Goal: Information Seeking & Learning: Learn about a topic

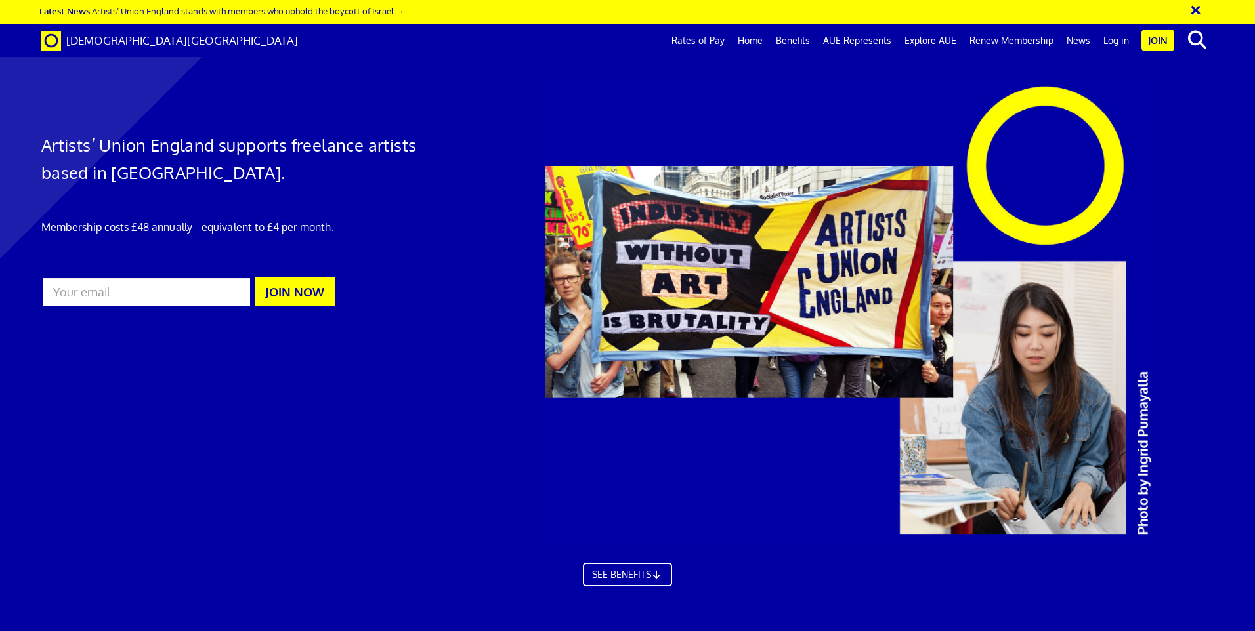
scroll to position [788, 0]
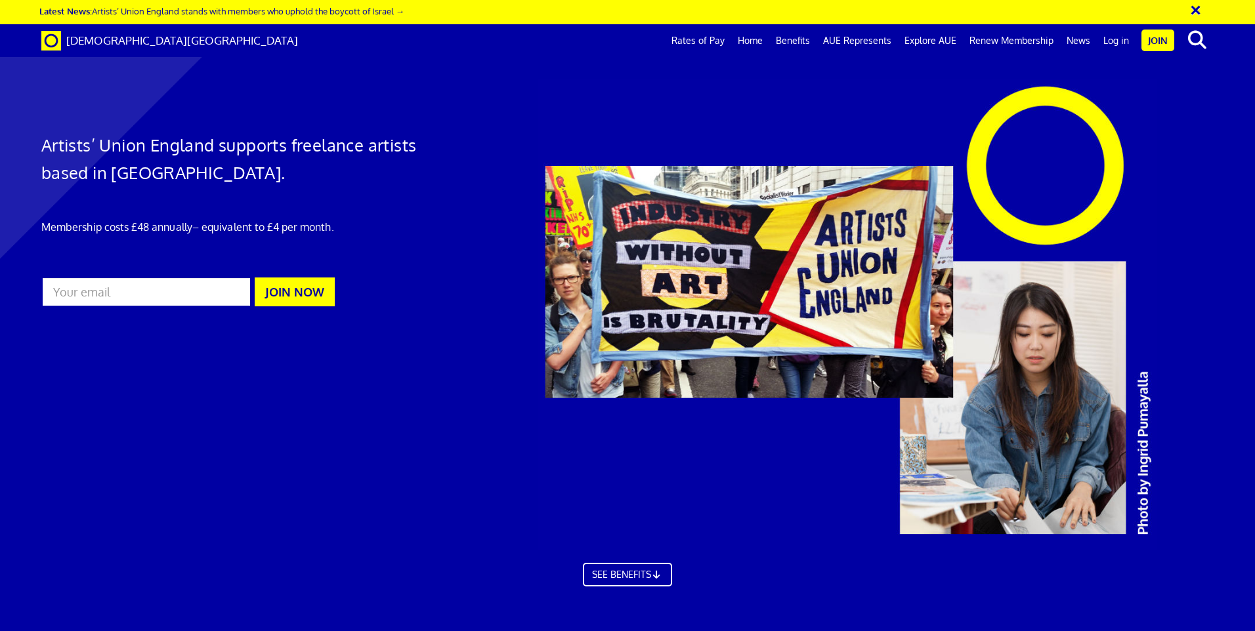
scroll to position [2100, 0]
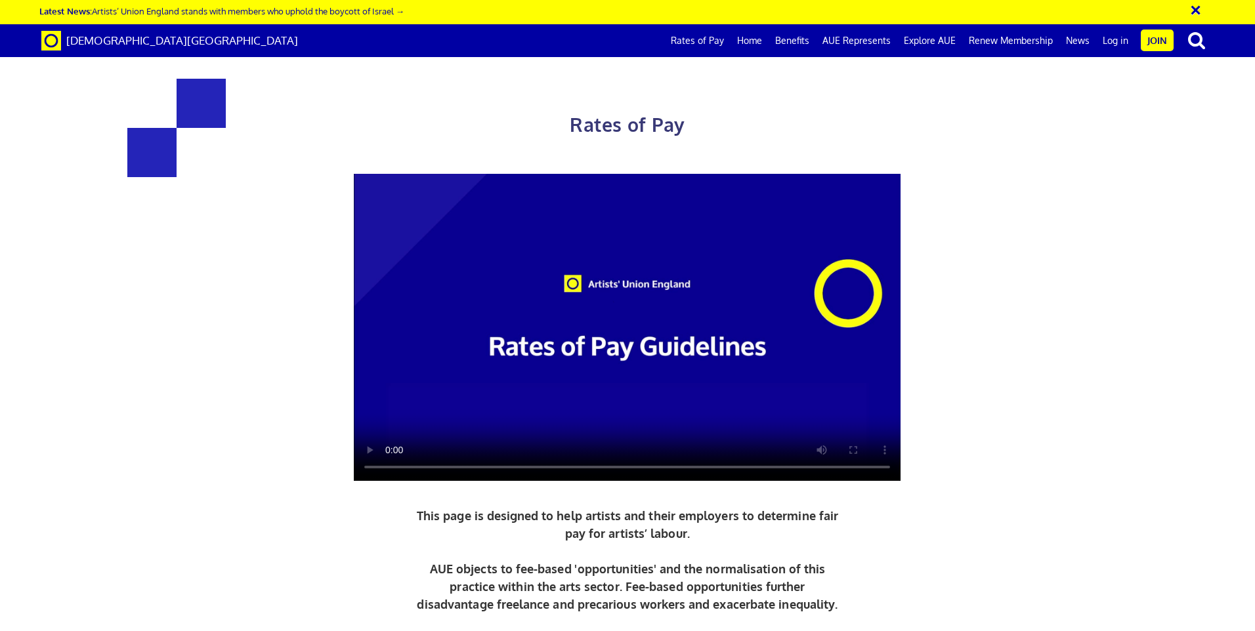
scroll to position [263, 0]
click at [1124, 406] on div "Rates of Pay This page is designed to help artists and their employers to deter…" at bounding box center [627, 377] width 1275 height 729
drag, startPoint x: 200, startPoint y: 309, endPoint x: 400, endPoint y: 329, distance: 201.8
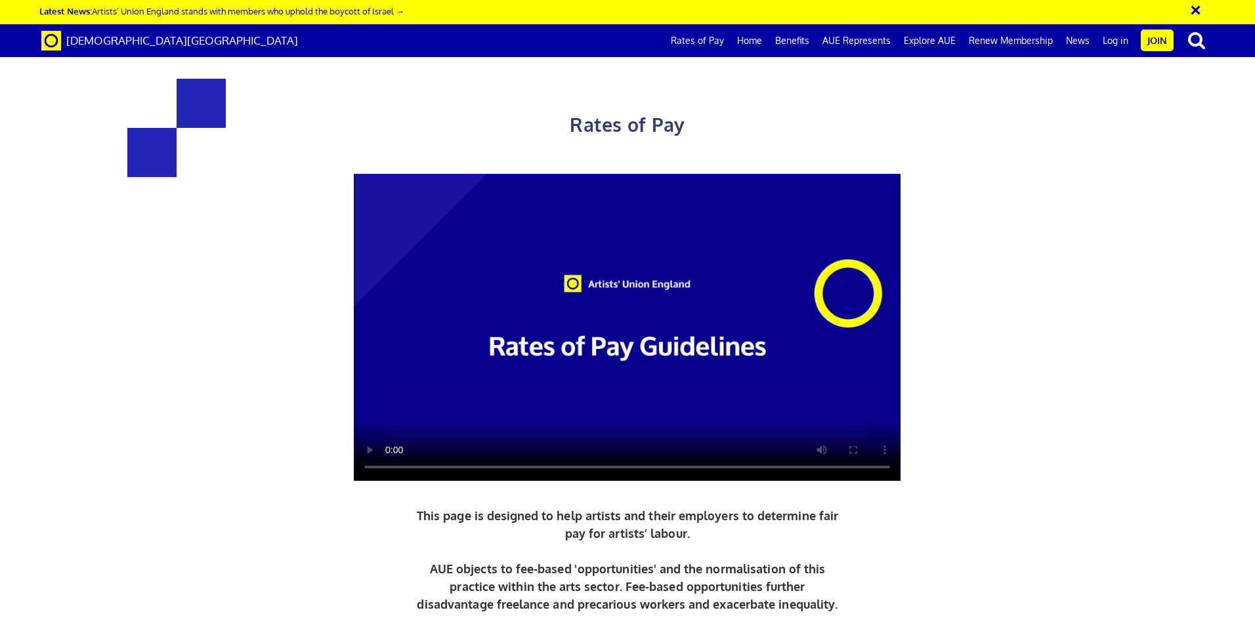
drag, startPoint x: 202, startPoint y: 389, endPoint x: 526, endPoint y: 405, distance: 324.0
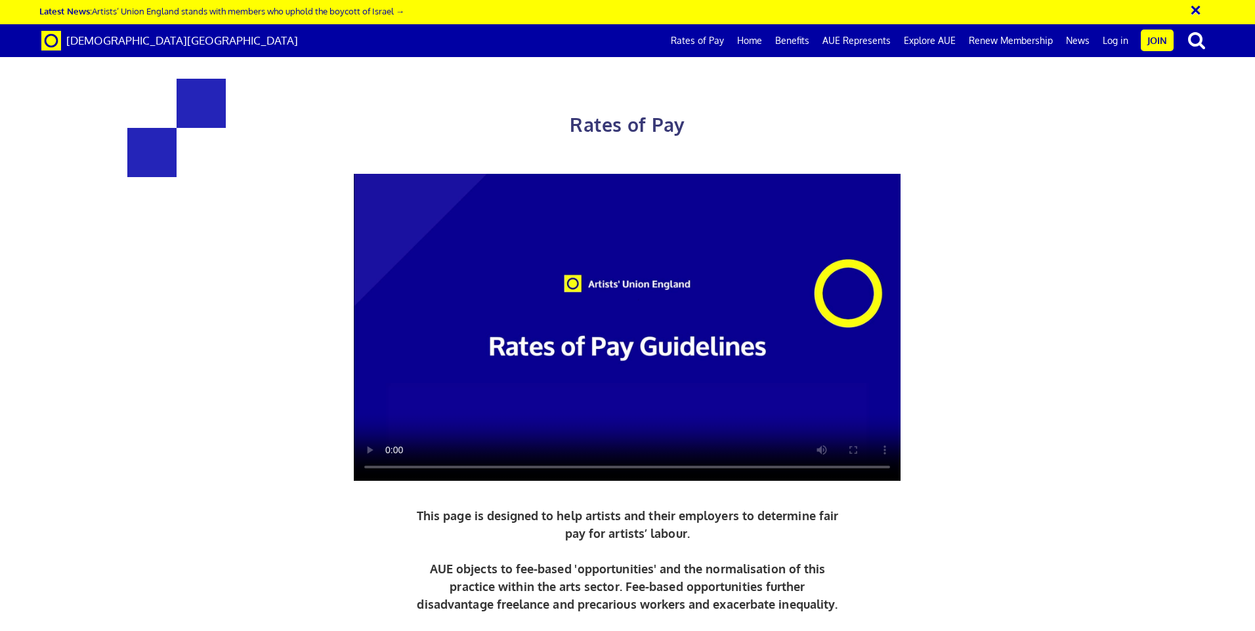
drag, startPoint x: 239, startPoint y: 379, endPoint x: 602, endPoint y: 415, distance: 364.7
drag, startPoint x: 602, startPoint y: 415, endPoint x: 384, endPoint y: 464, distance: 223.4
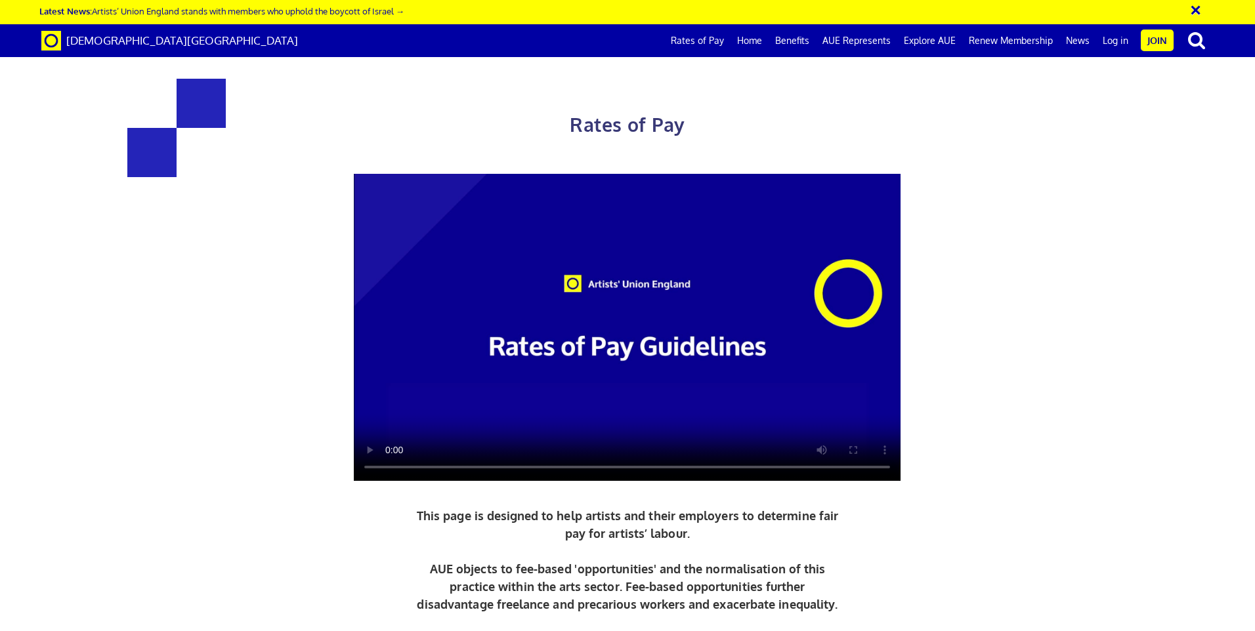
drag, startPoint x: 266, startPoint y: 463, endPoint x: 340, endPoint y: 486, distance: 77.5
drag, startPoint x: 340, startPoint y: 486, endPoint x: 335, endPoint y: 478, distance: 9.1
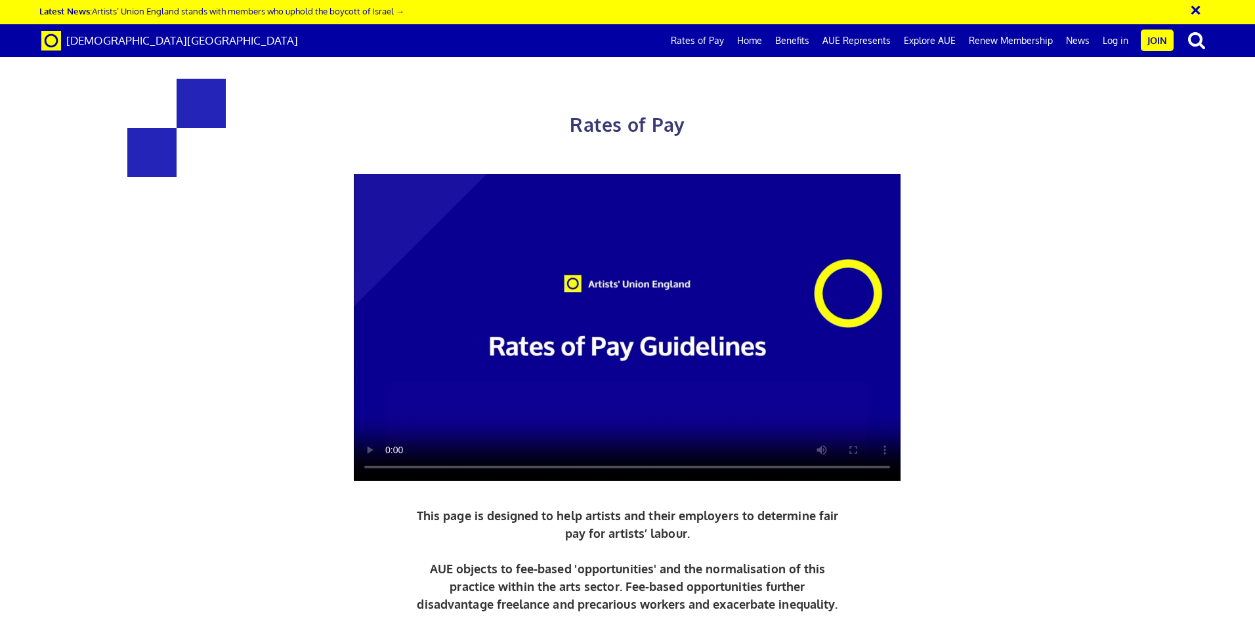
drag, startPoint x: 206, startPoint y: 536, endPoint x: 530, endPoint y: 562, distance: 325.3
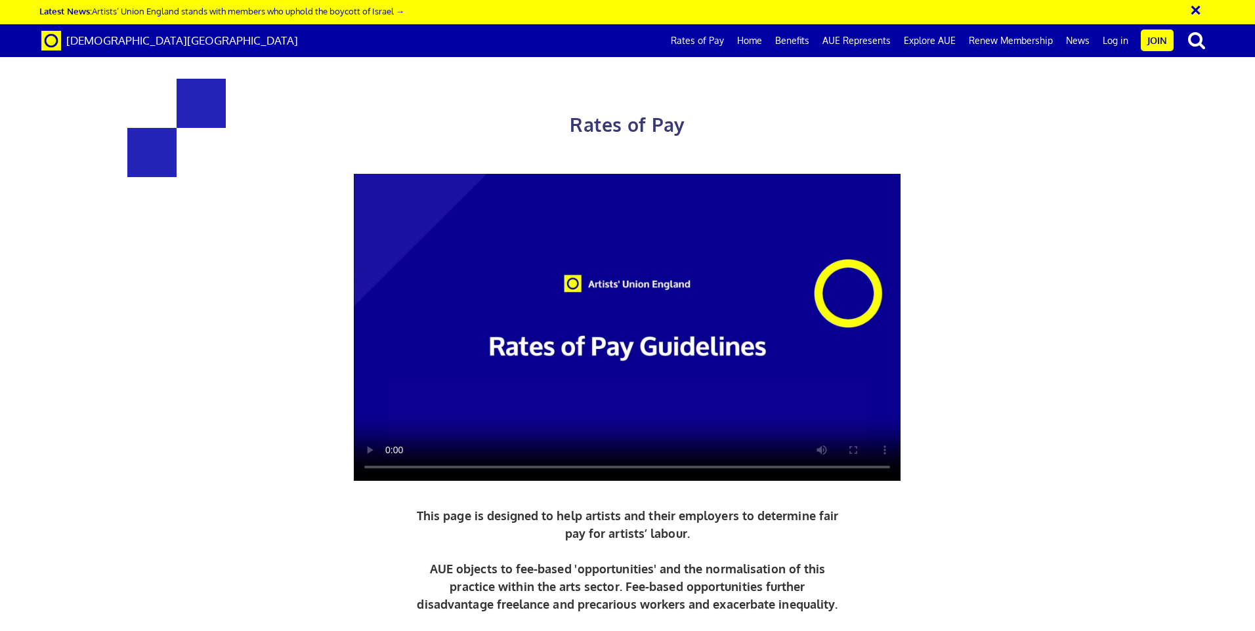
drag, startPoint x: 731, startPoint y: 304, endPoint x: 914, endPoint y: 331, distance: 185.7
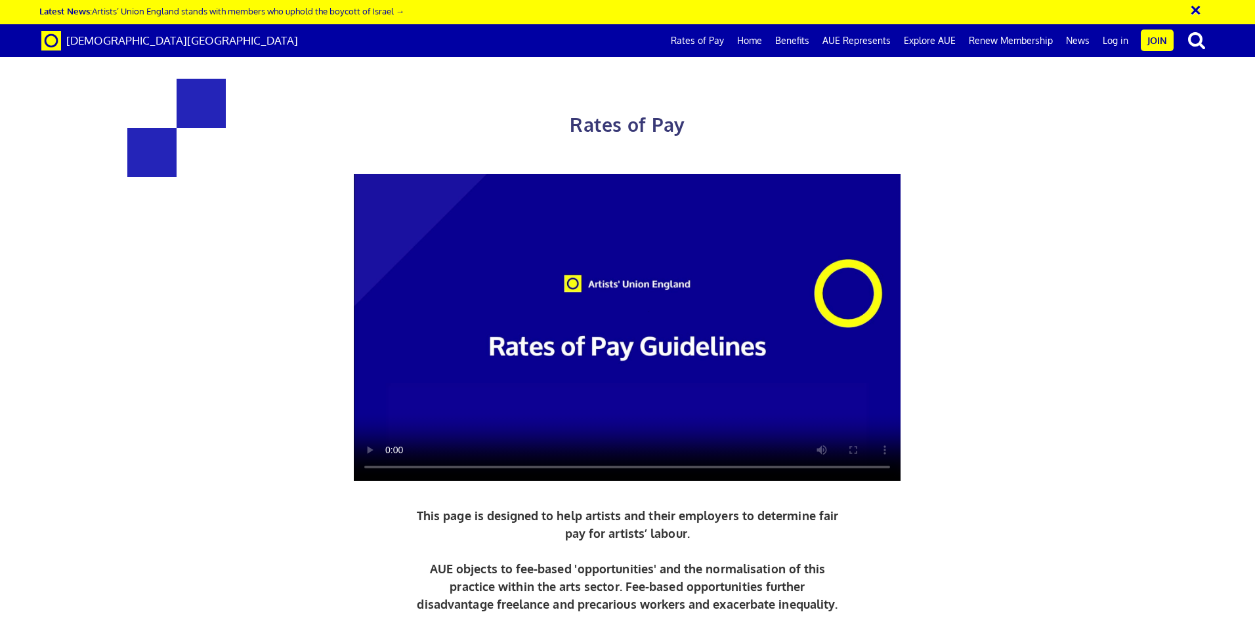
drag, startPoint x: 685, startPoint y: 388, endPoint x: 860, endPoint y: 412, distance: 176.2
drag, startPoint x: 688, startPoint y: 460, endPoint x: 1008, endPoint y: 483, distance: 320.5
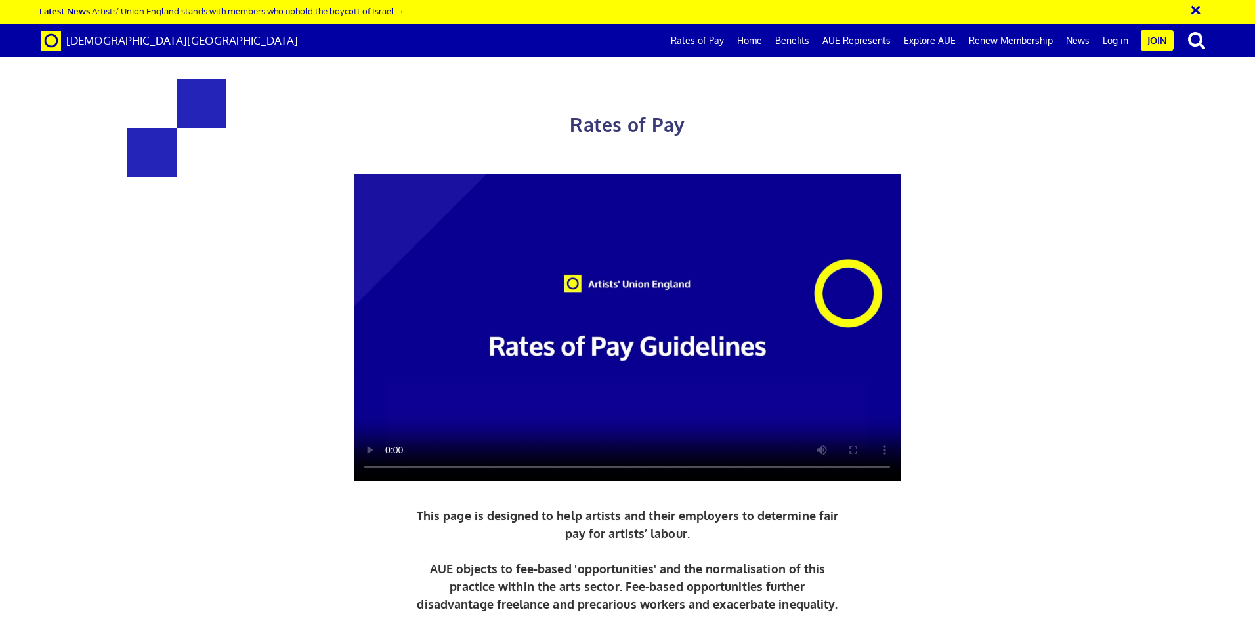
drag, startPoint x: 1008, startPoint y: 483, endPoint x: 1002, endPoint y: 473, distance: 11.7
drag, startPoint x: 686, startPoint y: 463, endPoint x: 954, endPoint y: 488, distance: 269.6
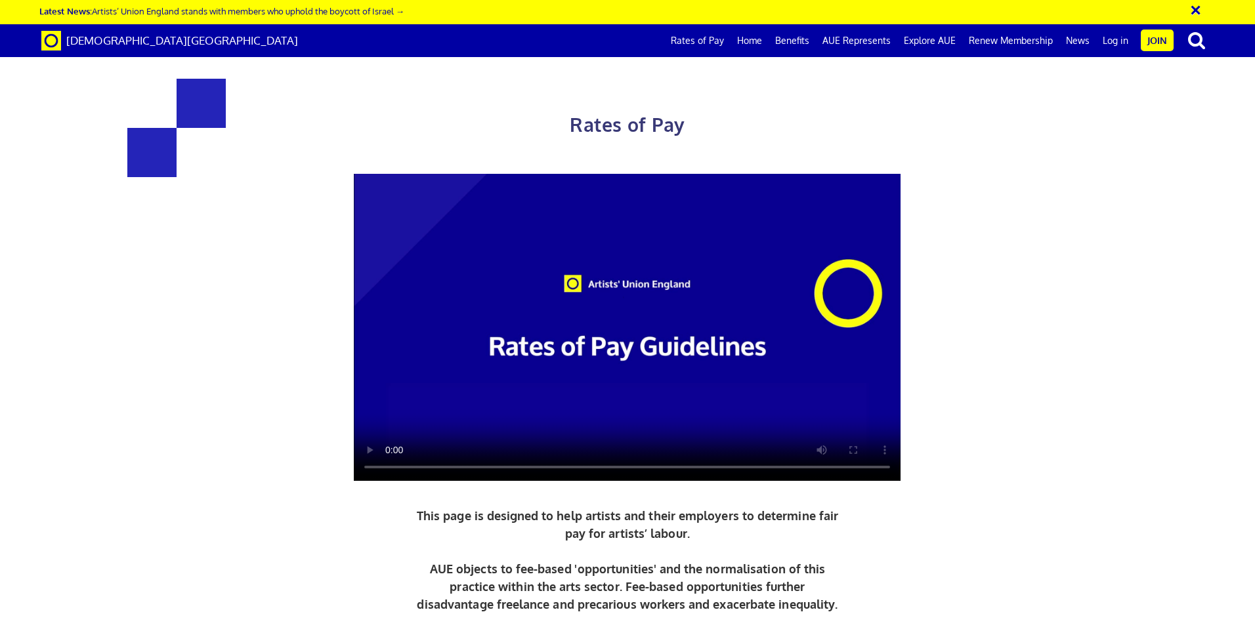
drag, startPoint x: 778, startPoint y: 551, endPoint x: 795, endPoint y: 559, distance: 17.9
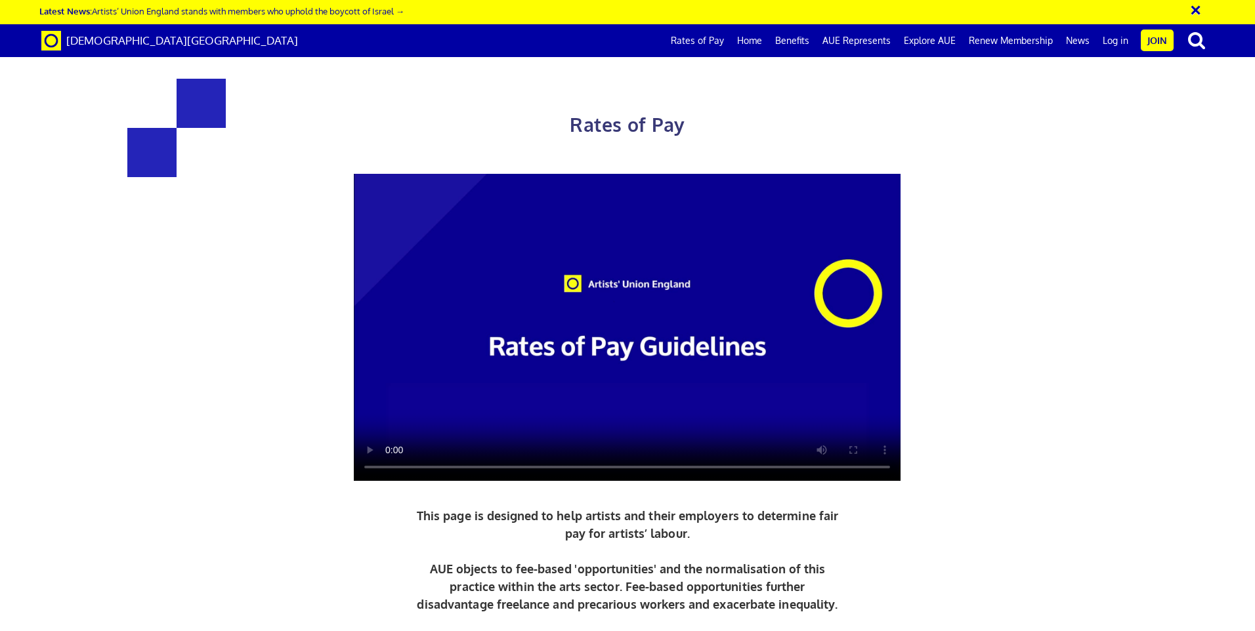
drag, startPoint x: 528, startPoint y: 436, endPoint x: 1076, endPoint y: 503, distance: 552.8
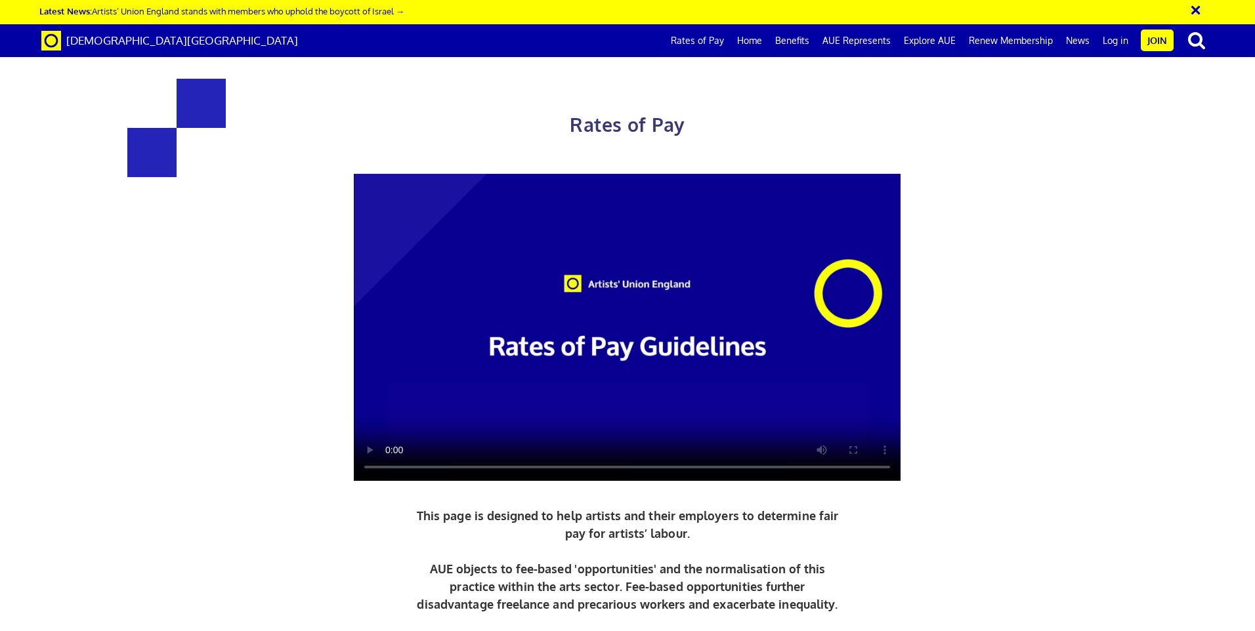
drag, startPoint x: 564, startPoint y: 454, endPoint x: 757, endPoint y: 463, distance: 193.9
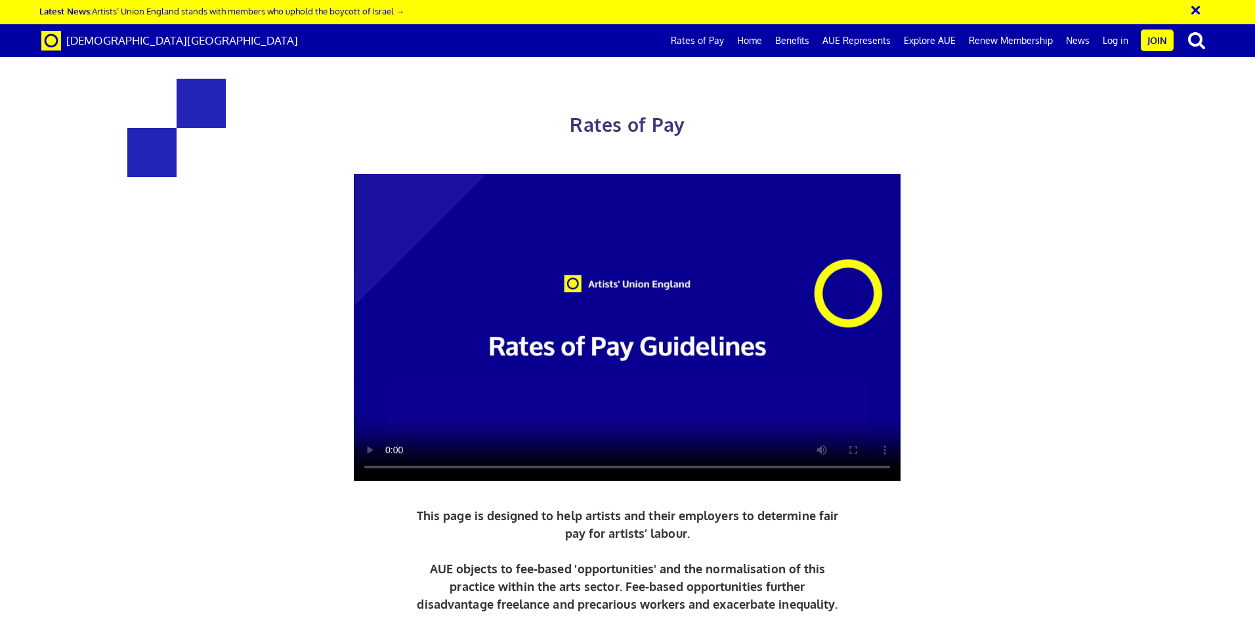
drag, startPoint x: 561, startPoint y: 424, endPoint x: 653, endPoint y: 447, distance: 94.7
drag, startPoint x: 849, startPoint y: 424, endPoint x: 866, endPoint y: 443, distance: 25.6
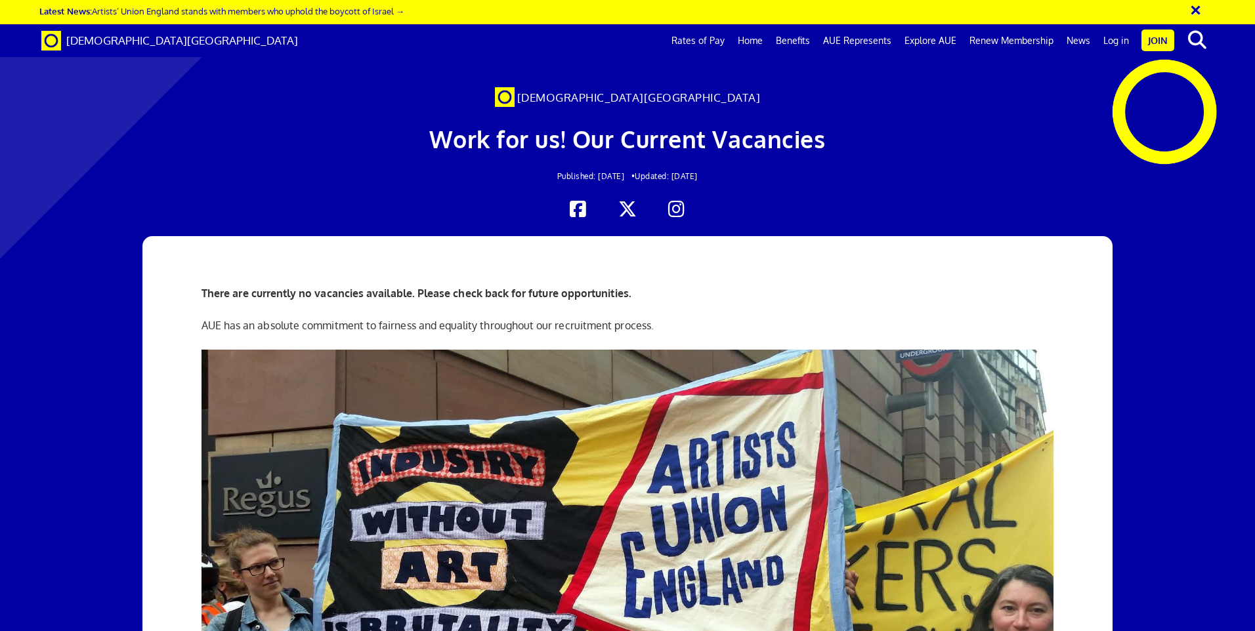
scroll to position [0, 20]
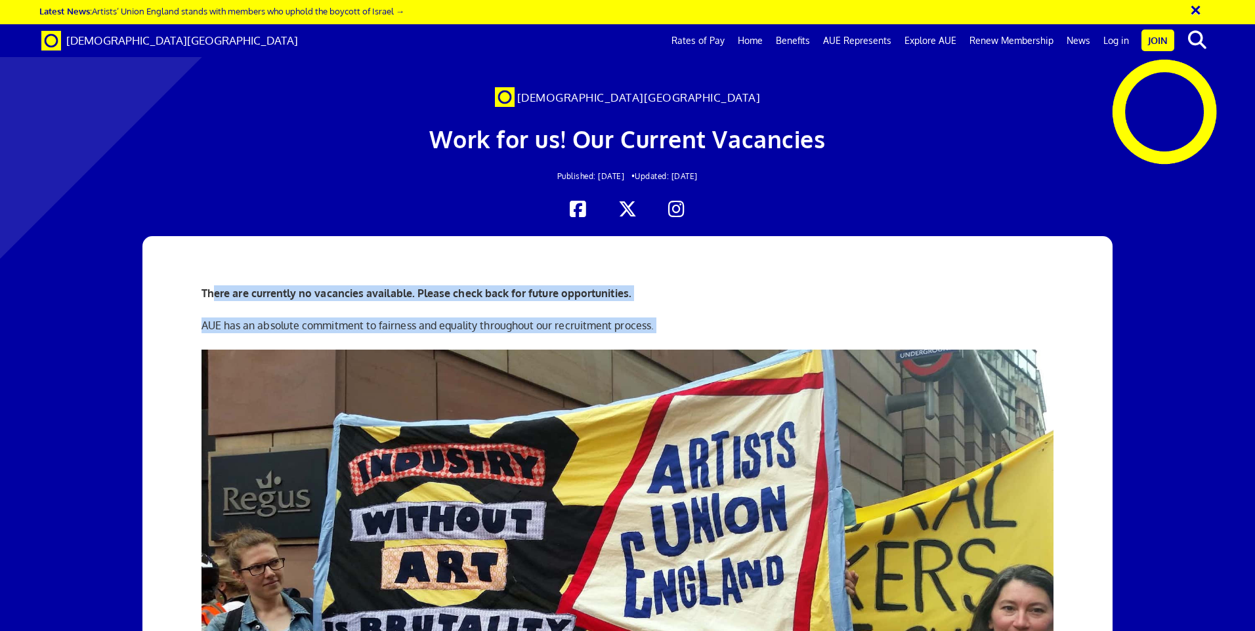
drag, startPoint x: 212, startPoint y: 300, endPoint x: 700, endPoint y: 337, distance: 489.7
click at [700, 337] on div "There are currently no vacancies available. Please check back for future opport…" at bounding box center [628, 557] width 872 height 642
click at [695, 336] on div "There are currently no vacancies available. Please check back for future opport…" at bounding box center [628, 557] width 872 height 642
click at [801, 41] on link "Benefits" at bounding box center [792, 40] width 47 height 33
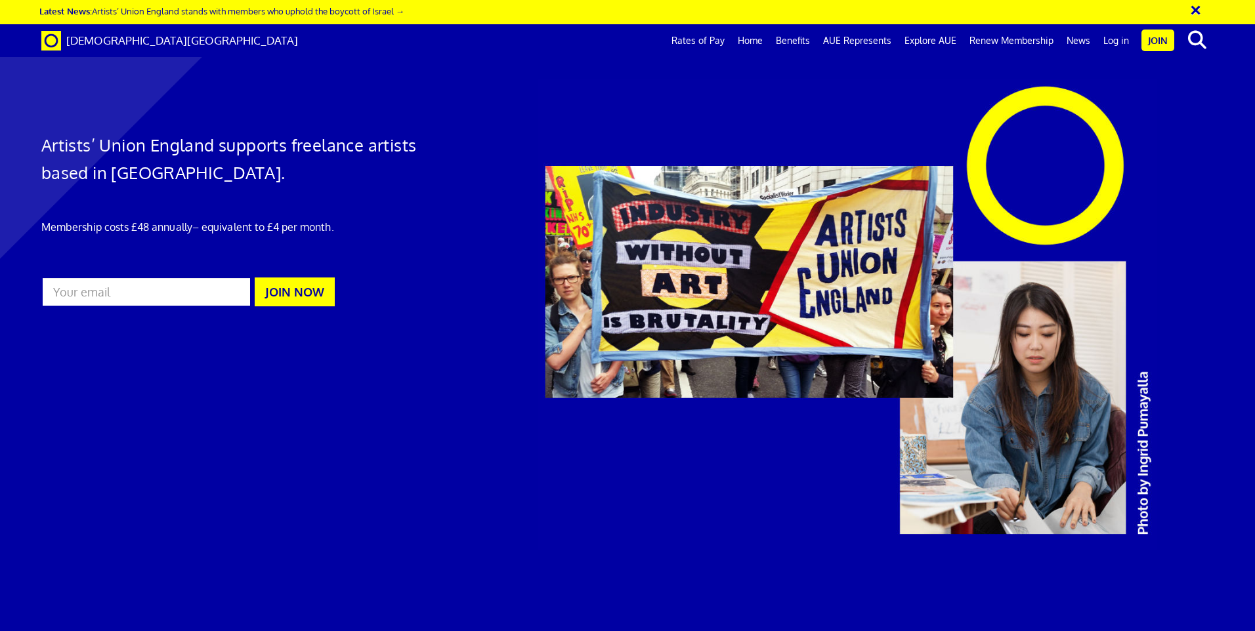
scroll to position [1989, 0]
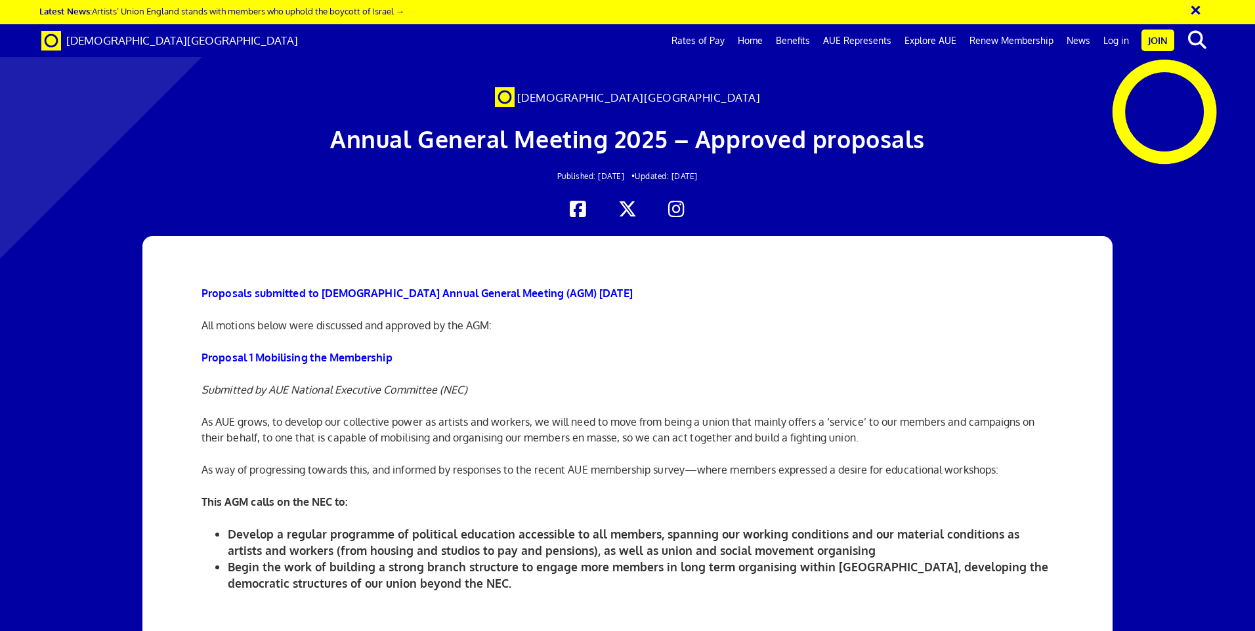
scroll to position [0, 20]
drag, startPoint x: 295, startPoint y: 340, endPoint x: 615, endPoint y: 322, distance: 320.8
click at [615, 322] on p "All motions below were discussed and approved by the AGM:" at bounding box center [628, 326] width 852 height 16
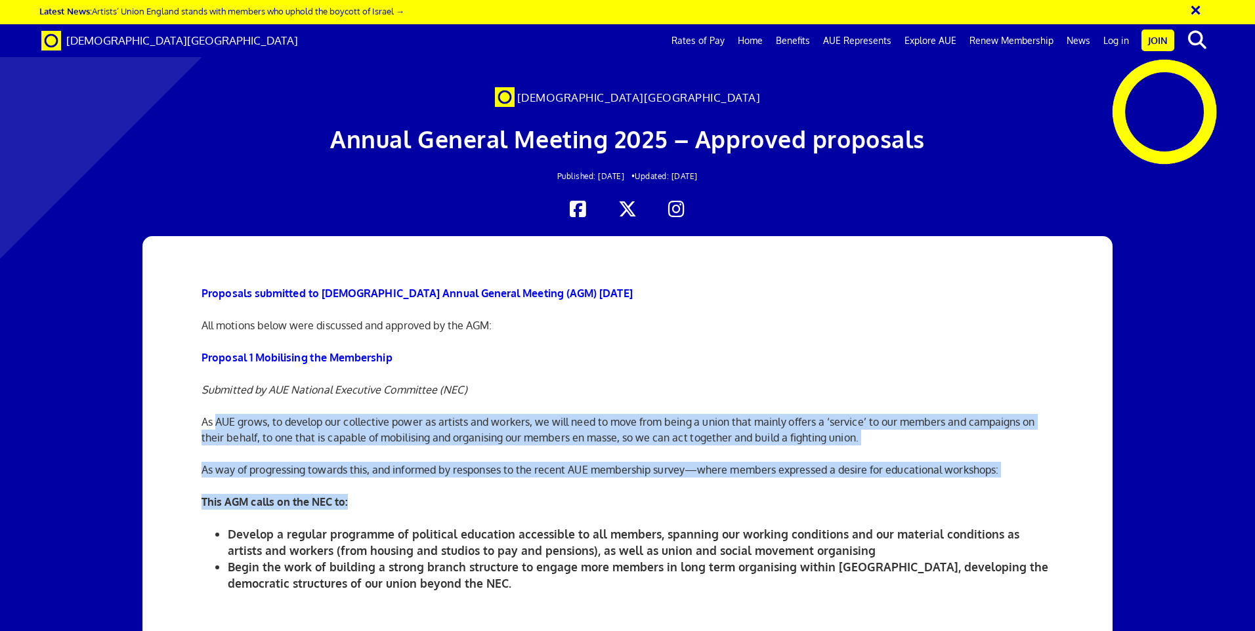
drag, startPoint x: 308, startPoint y: 418, endPoint x: 831, endPoint y: 484, distance: 527.3
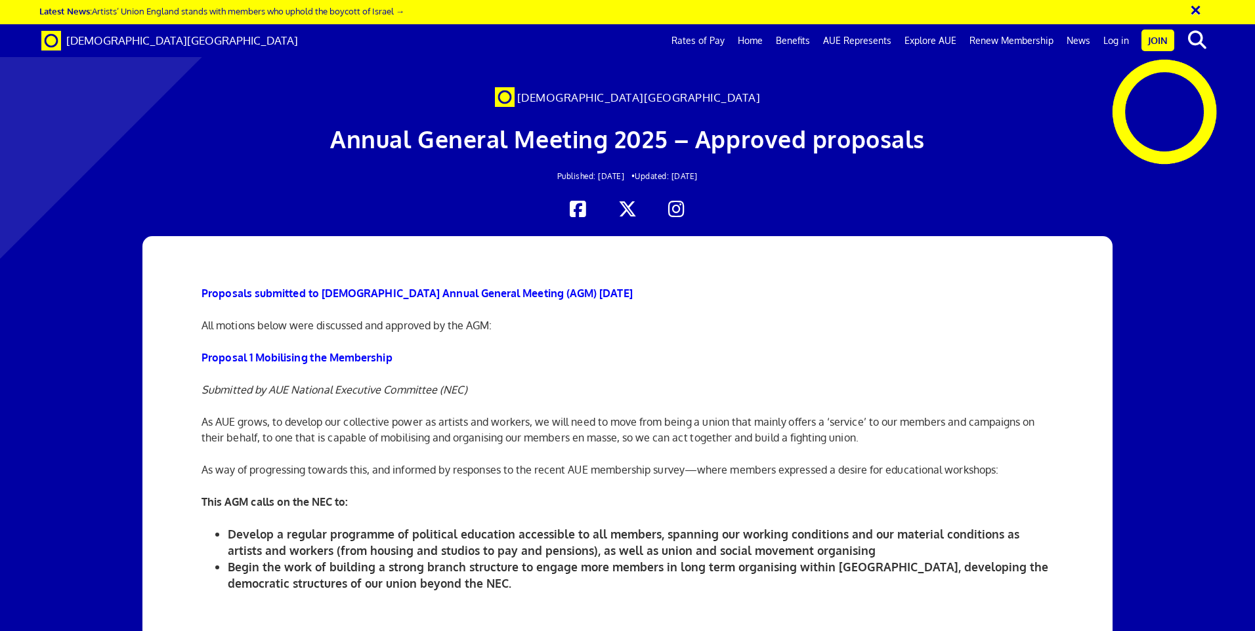
click at [891, 498] on p "This AGM calls on the NEC to:" at bounding box center [628, 502] width 852 height 16
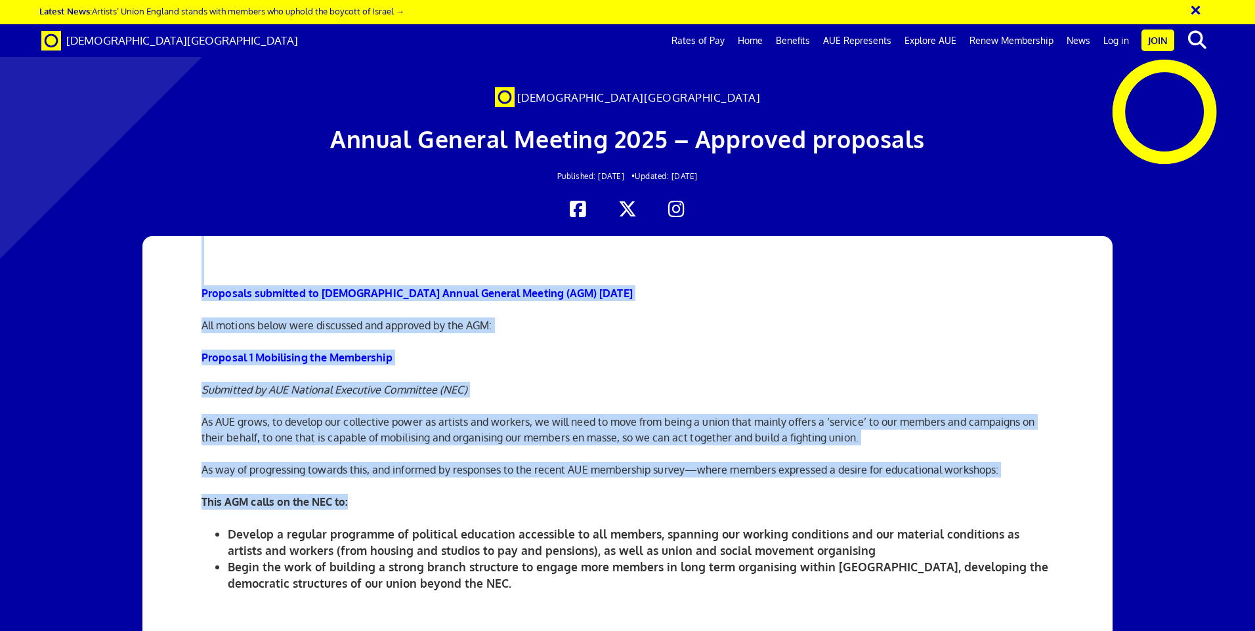
drag, startPoint x: 182, startPoint y: 415, endPoint x: 980, endPoint y: 481, distance: 800.9
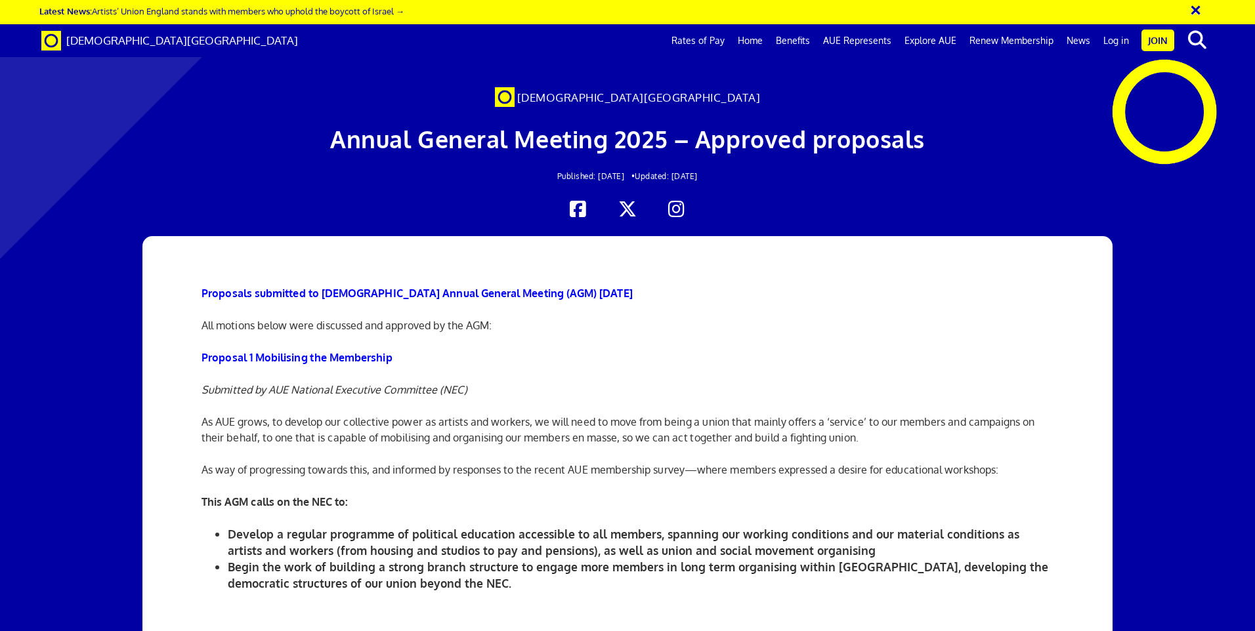
click at [862, 475] on span "As way of progressing towards this, and informed by responses to the recent AUE…" at bounding box center [600, 469] width 797 height 13
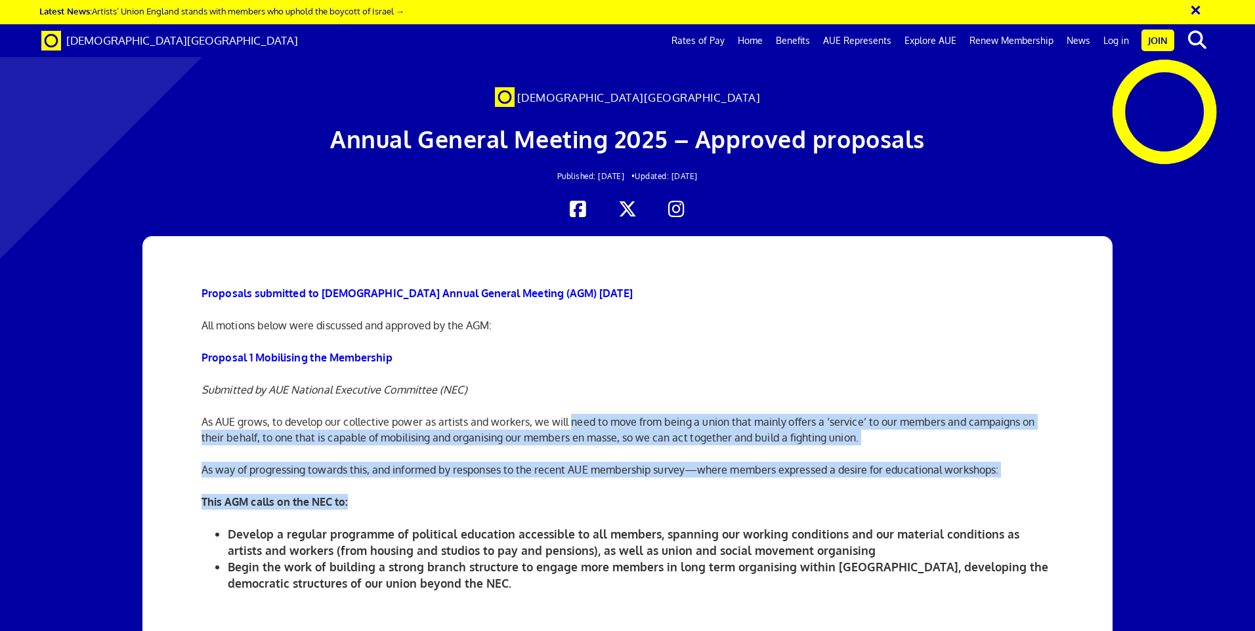
drag, startPoint x: 572, startPoint y: 423, endPoint x: 874, endPoint y: 495, distance: 311.1
drag, startPoint x: 874, startPoint y: 495, endPoint x: 864, endPoint y: 503, distance: 13.5
click at [864, 503] on p "This AGM calls on the NEC to:" at bounding box center [628, 502] width 852 height 16
click at [861, 505] on p "This AGM calls on the NEC to:" at bounding box center [628, 502] width 852 height 16
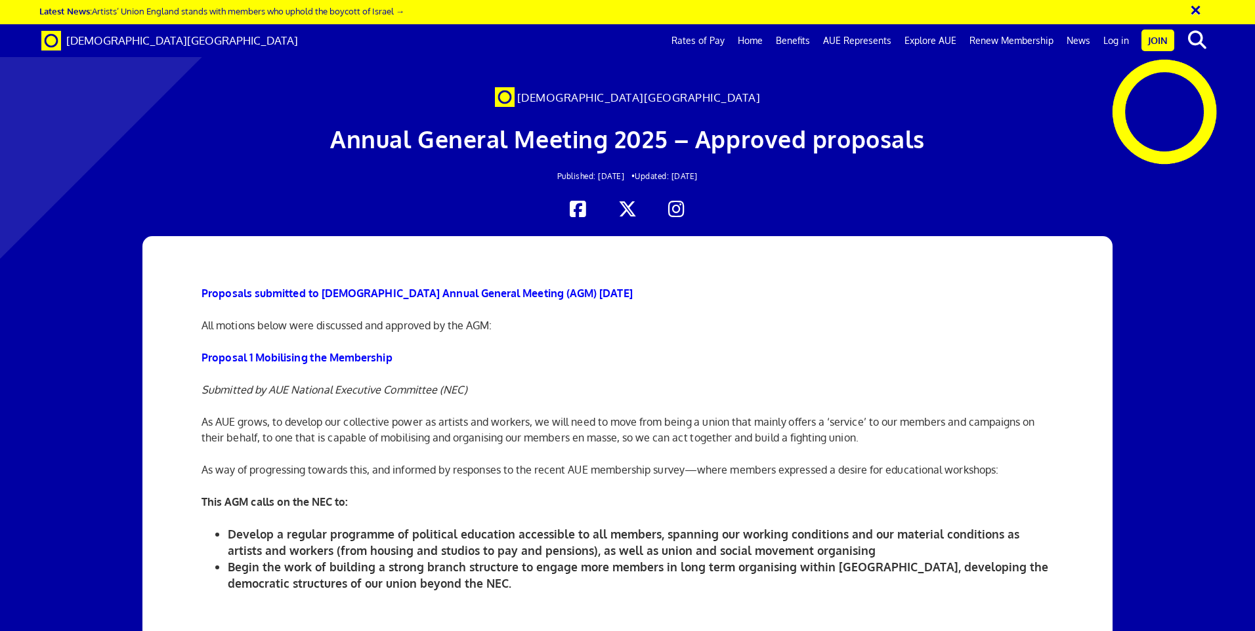
scroll to position [66, 0]
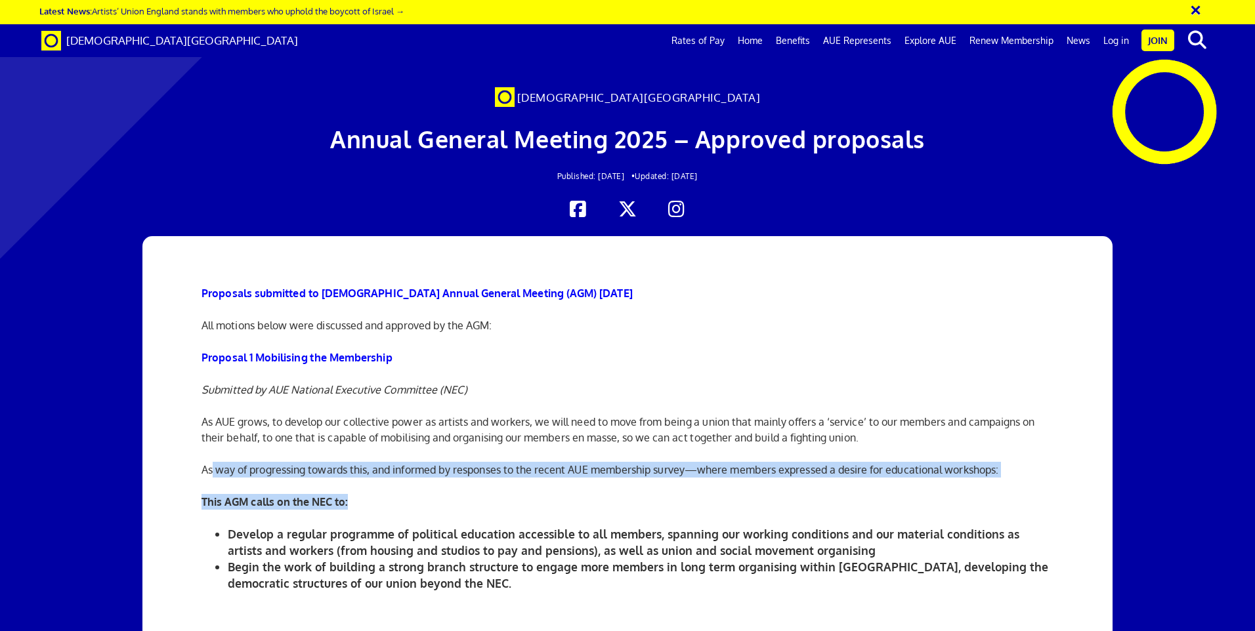
drag, startPoint x: 226, startPoint y: 406, endPoint x: 993, endPoint y: 414, distance: 766.7
drag, startPoint x: 993, startPoint y: 414, endPoint x: 975, endPoint y: 415, distance: 18.4
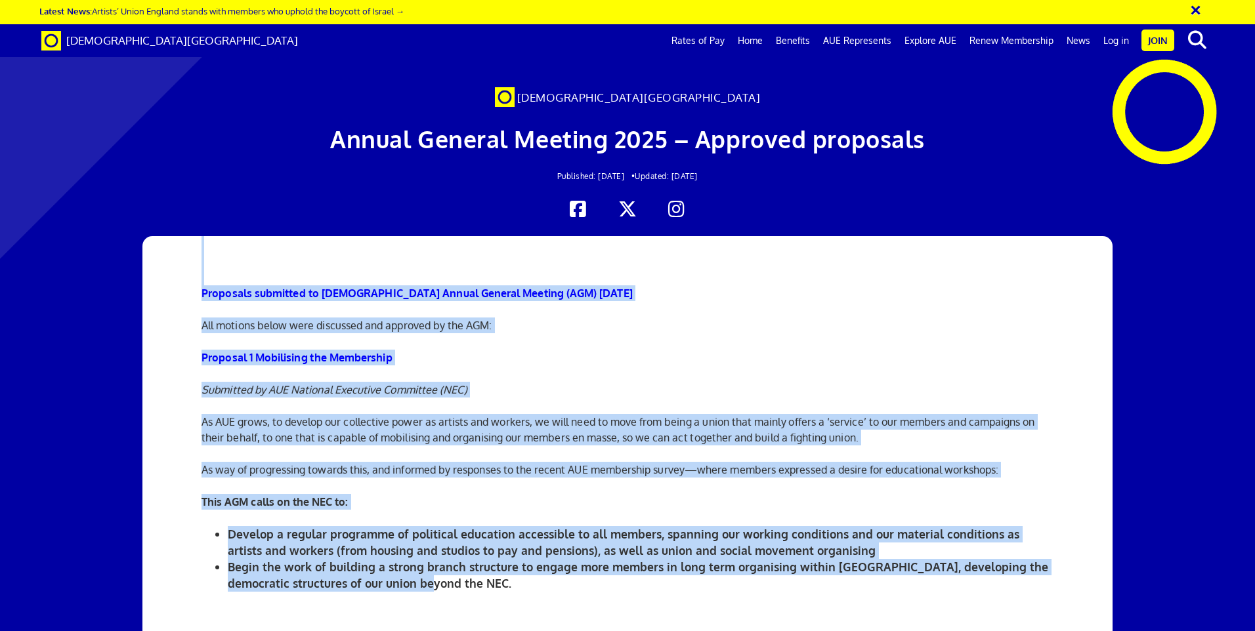
drag, startPoint x: 203, startPoint y: 456, endPoint x: 515, endPoint y: 517, distance: 317.6
click at [519, 559] on li "Begin the work of building a strong branch structure to engage more members in …" at bounding box center [641, 575] width 826 height 33
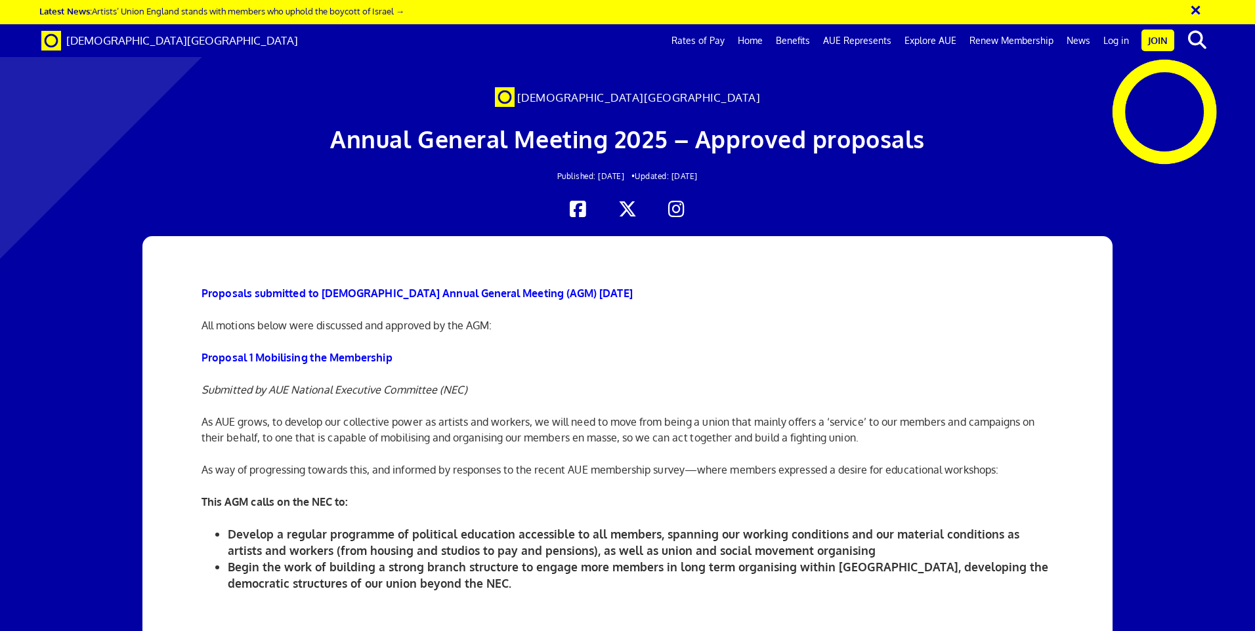
scroll to position [131, 0]
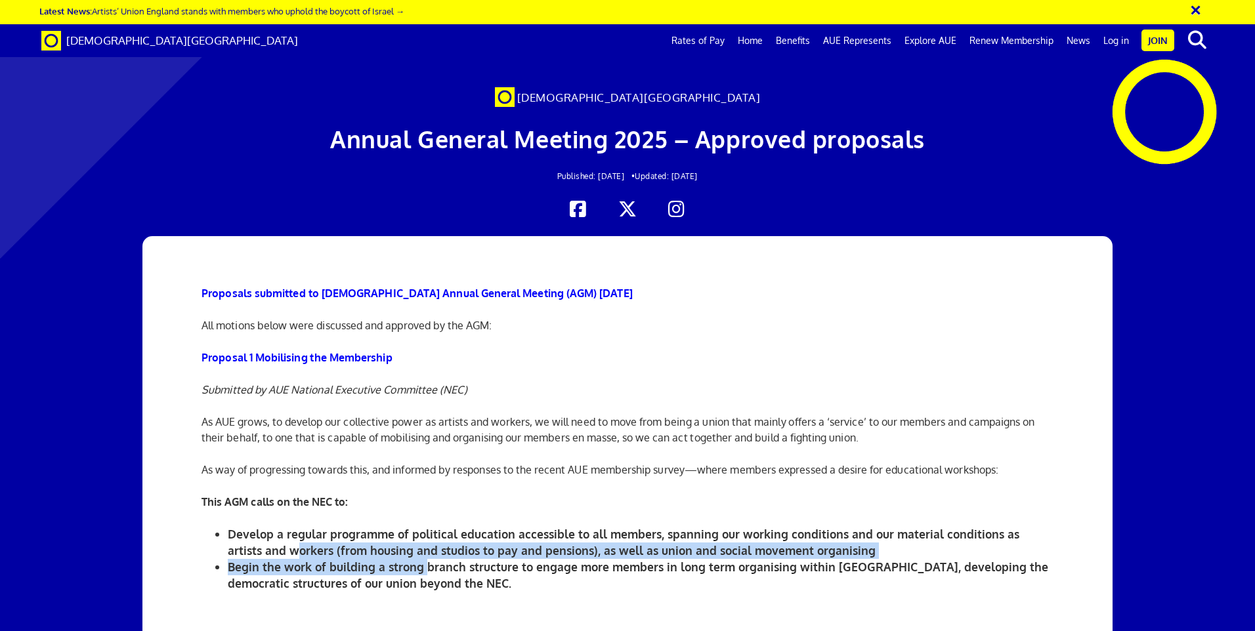
drag, startPoint x: 264, startPoint y: 420, endPoint x: 425, endPoint y: 444, distance: 163.2
click at [425, 526] on ul "Develop a regular programme of political education accessible to all members, s…" at bounding box center [628, 559] width 852 height 66
click at [425, 559] on li "Begin the work of building a strong branch structure to engage more members in …" at bounding box center [641, 575] width 826 height 33
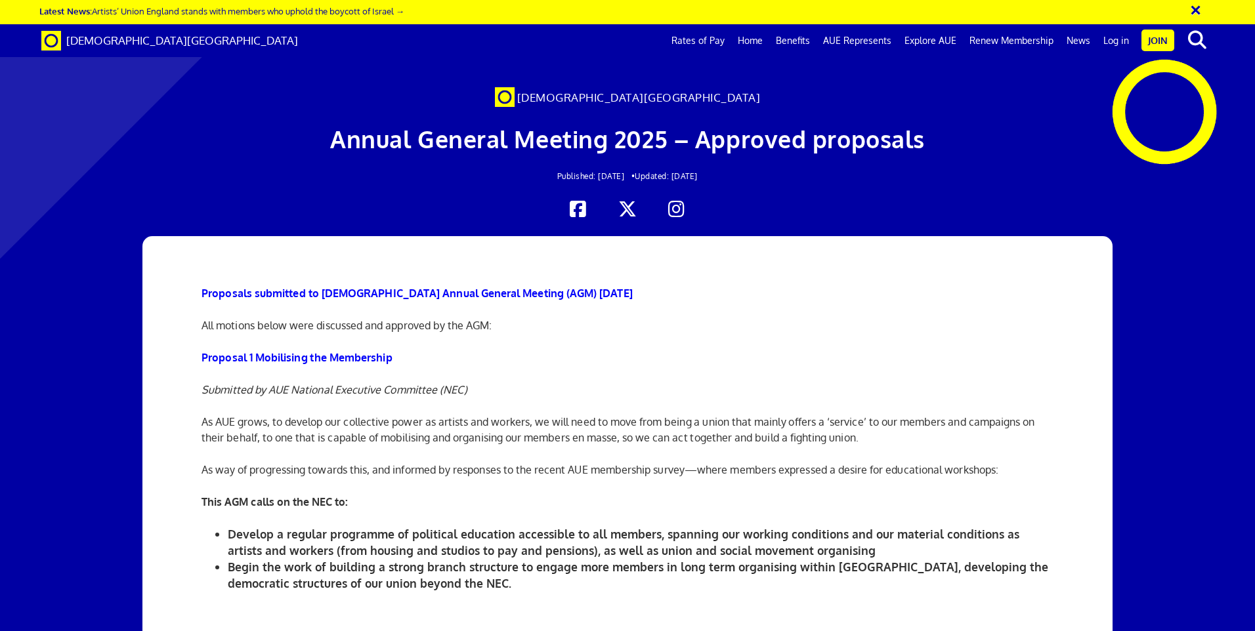
scroll to position [197, 0]
drag, startPoint x: 205, startPoint y: 503, endPoint x: 779, endPoint y: 538, distance: 574.7
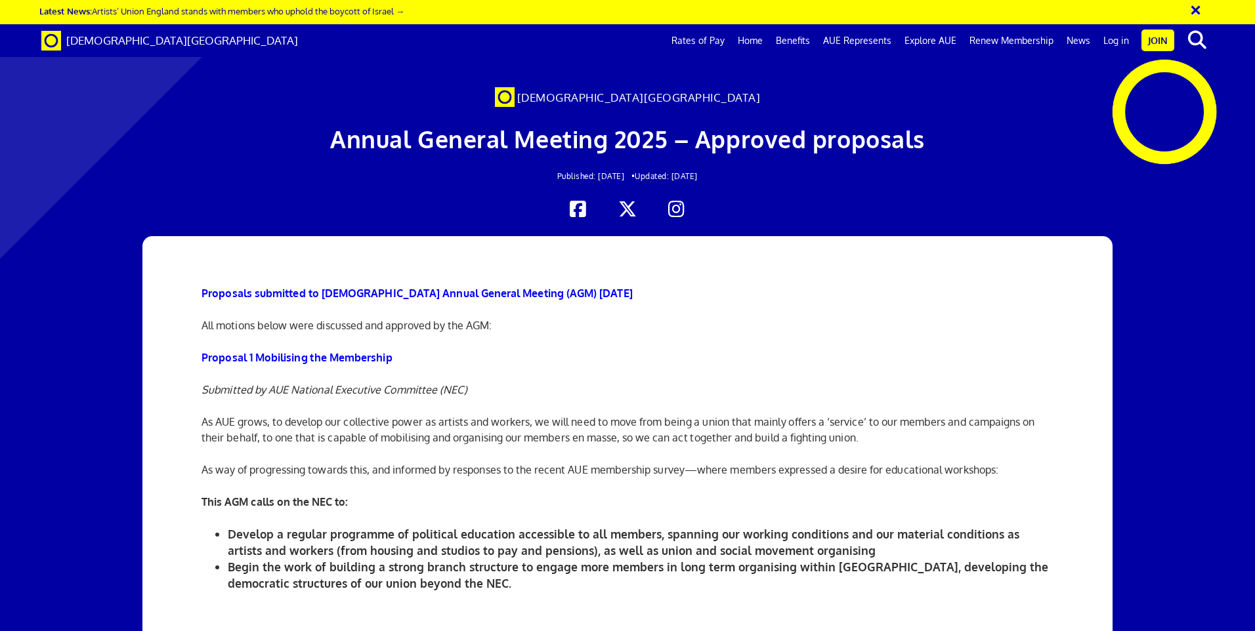
drag, startPoint x: 207, startPoint y: 399, endPoint x: 643, endPoint y: 549, distance: 460.8
drag, startPoint x: 193, startPoint y: 466, endPoint x: 649, endPoint y: 572, distance: 468.4
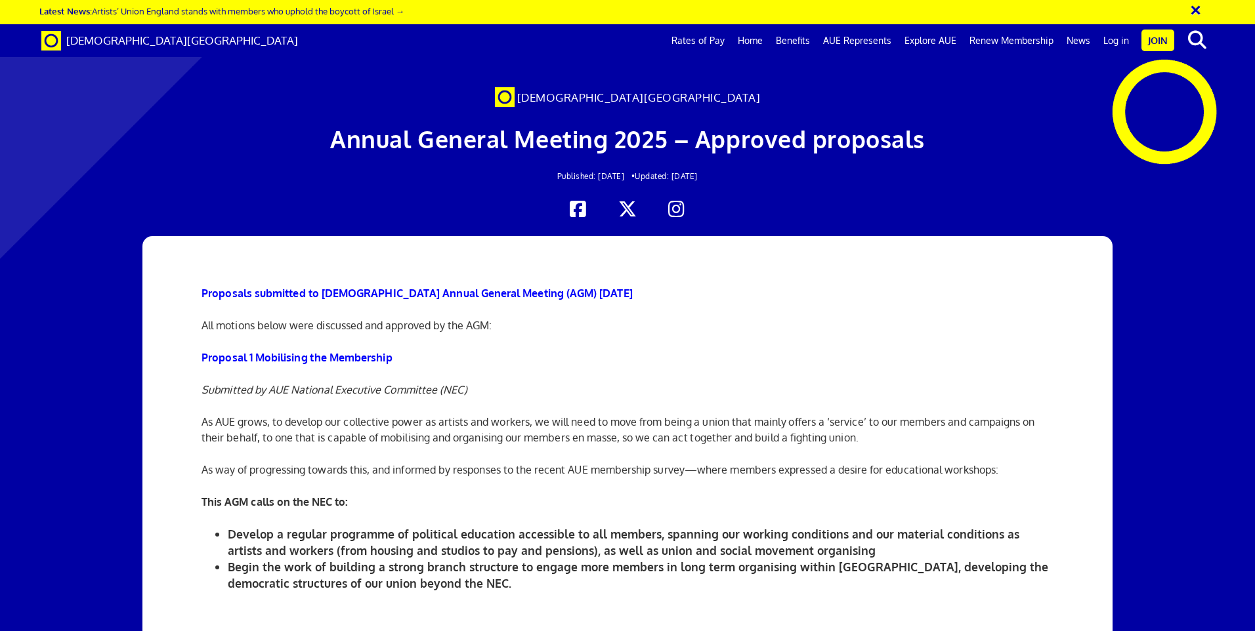
drag, startPoint x: 234, startPoint y: 463, endPoint x: 492, endPoint y: 517, distance: 262.9
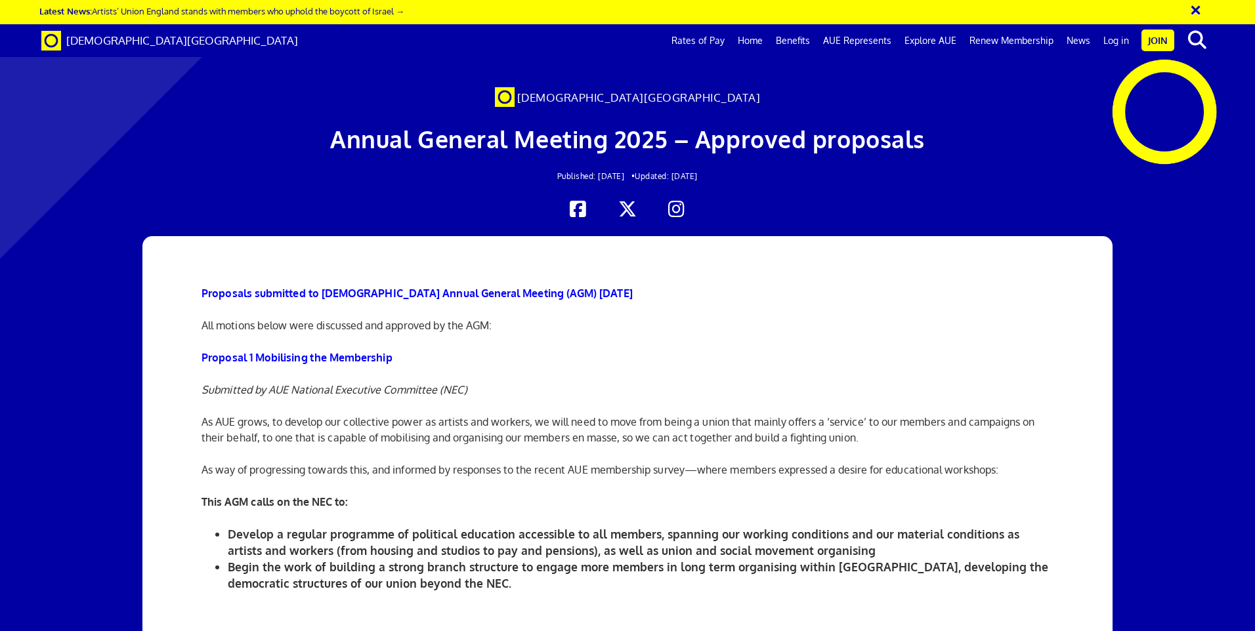
drag, startPoint x: 492, startPoint y: 517, endPoint x: 512, endPoint y: 532, distance: 25.7
drag, startPoint x: 203, startPoint y: 385, endPoint x: 499, endPoint y: 397, distance: 296.3
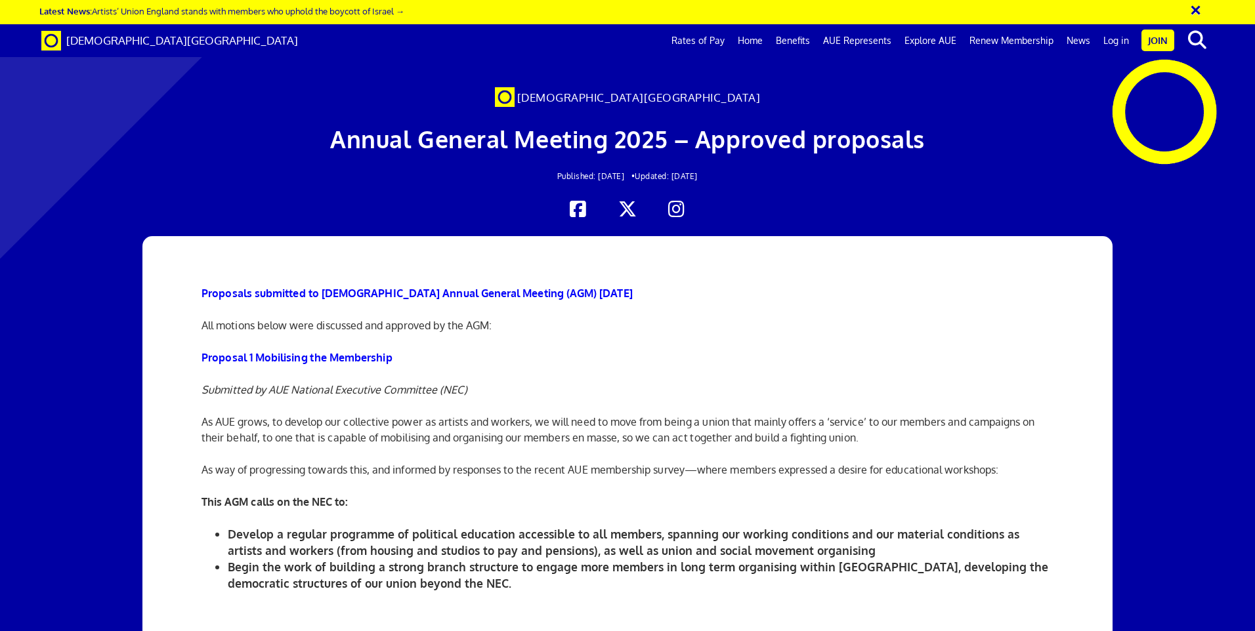
drag, startPoint x: 499, startPoint y: 397, endPoint x: 506, endPoint y: 401, distance: 8.2
drag, startPoint x: 205, startPoint y: 376, endPoint x: 819, endPoint y: 389, distance: 614.5
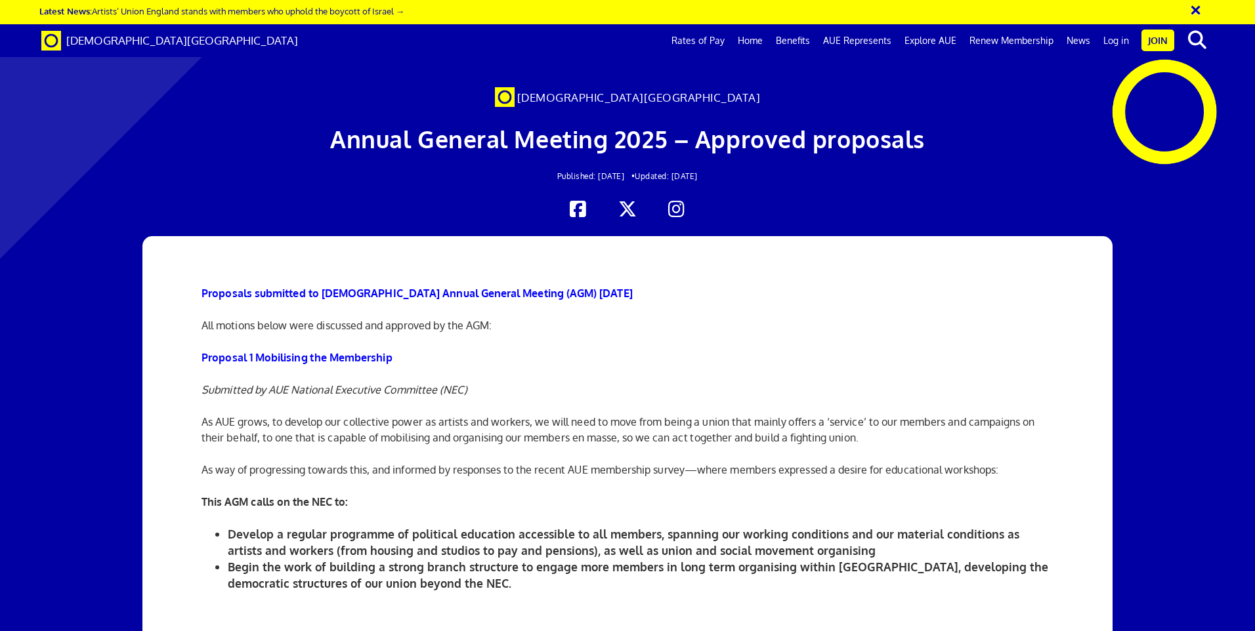
drag, startPoint x: 197, startPoint y: 427, endPoint x: 385, endPoint y: 467, distance: 191.9
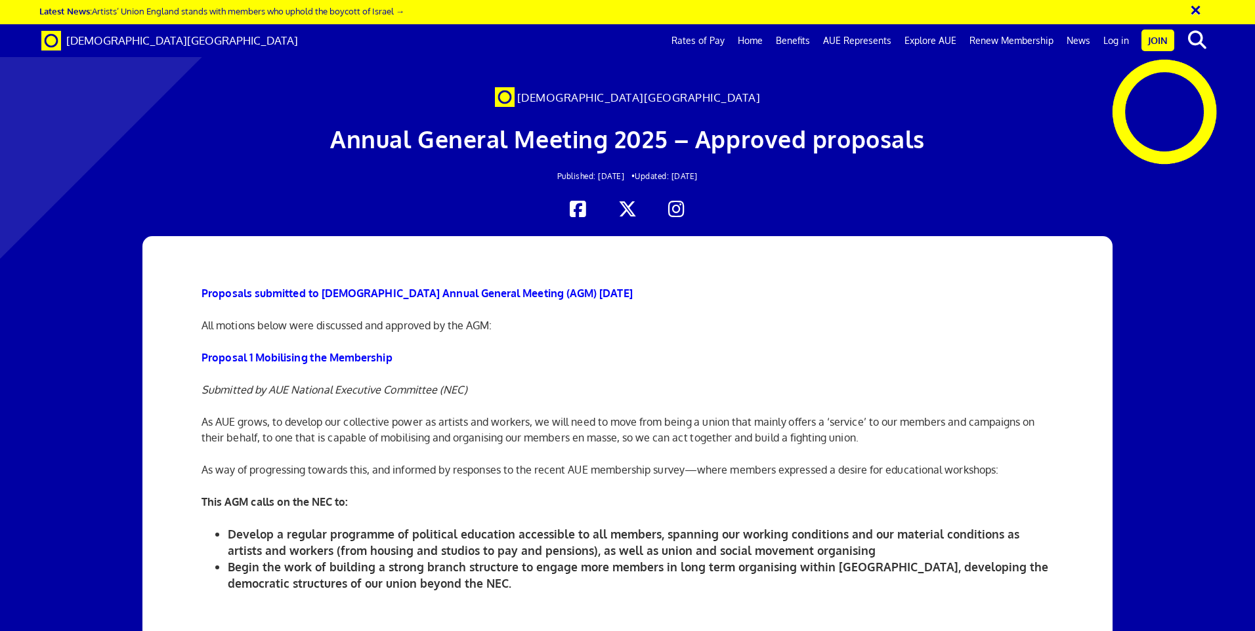
drag, startPoint x: 385, startPoint y: 467, endPoint x: 404, endPoint y: 454, distance: 23.3
drag, startPoint x: 698, startPoint y: 427, endPoint x: 247, endPoint y: 456, distance: 452.6
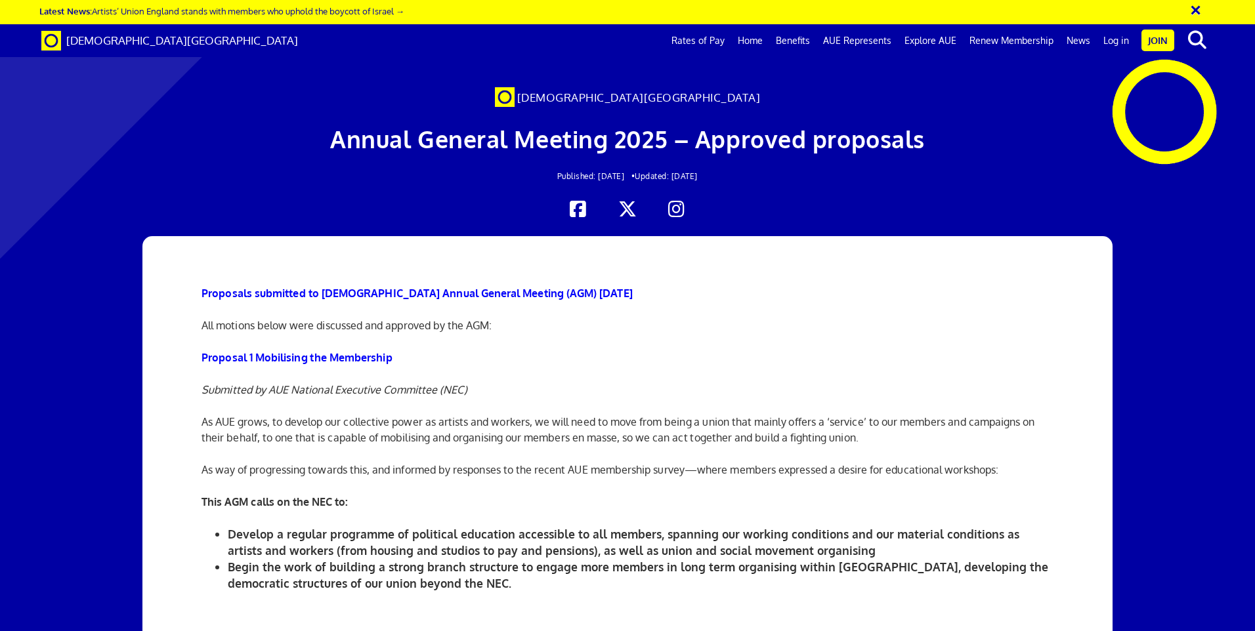
drag, startPoint x: 632, startPoint y: 437, endPoint x: 192, endPoint y: 445, distance: 439.8
drag, startPoint x: 192, startPoint y: 445, endPoint x: 203, endPoint y: 454, distance: 14.0
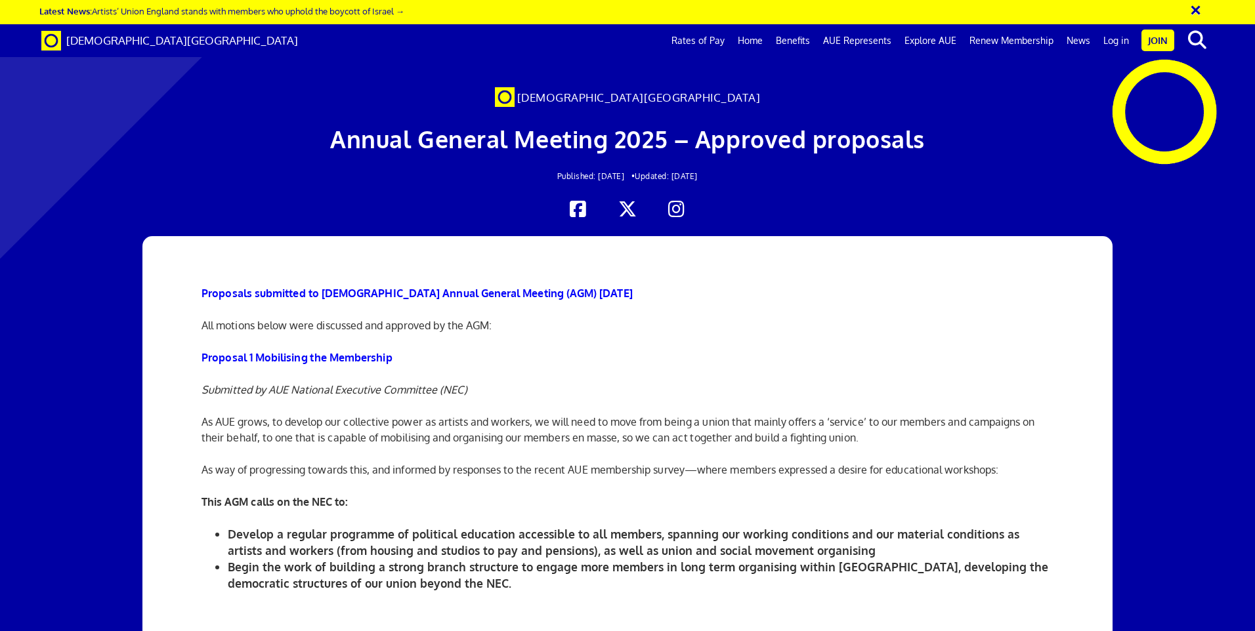
drag, startPoint x: 200, startPoint y: 480, endPoint x: 276, endPoint y: 522, distance: 87.0
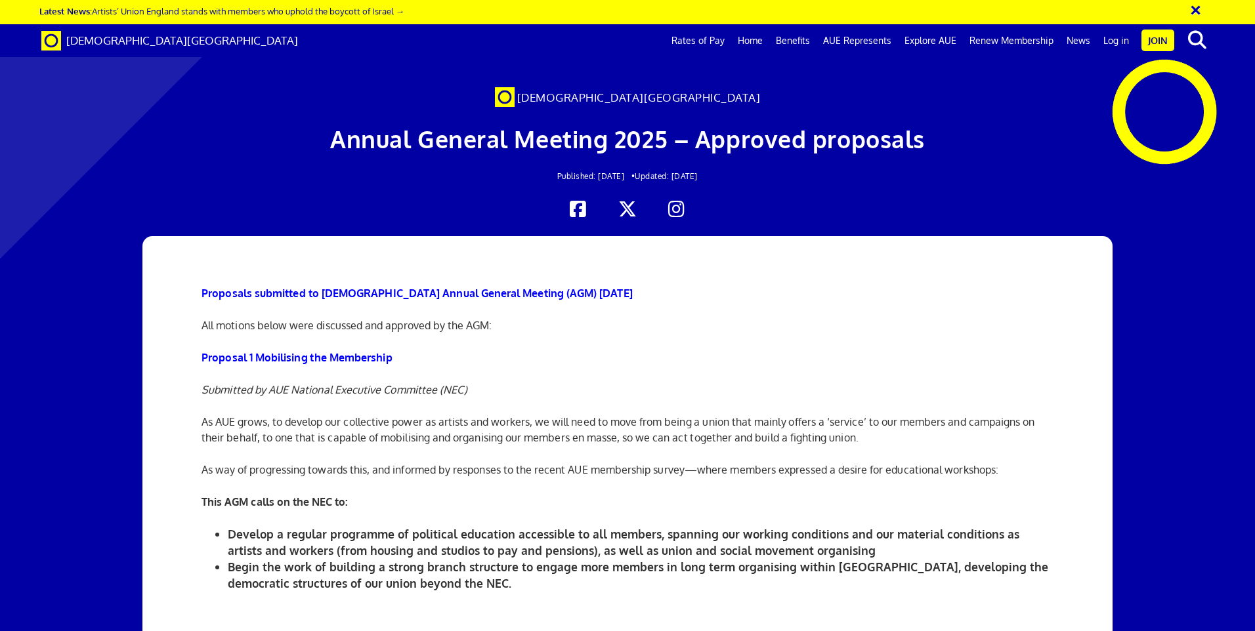
drag, startPoint x: 774, startPoint y: 298, endPoint x: 1019, endPoint y: 316, distance: 245.5
drag, startPoint x: 206, startPoint y: 287, endPoint x: 920, endPoint y: 326, distance: 715.2
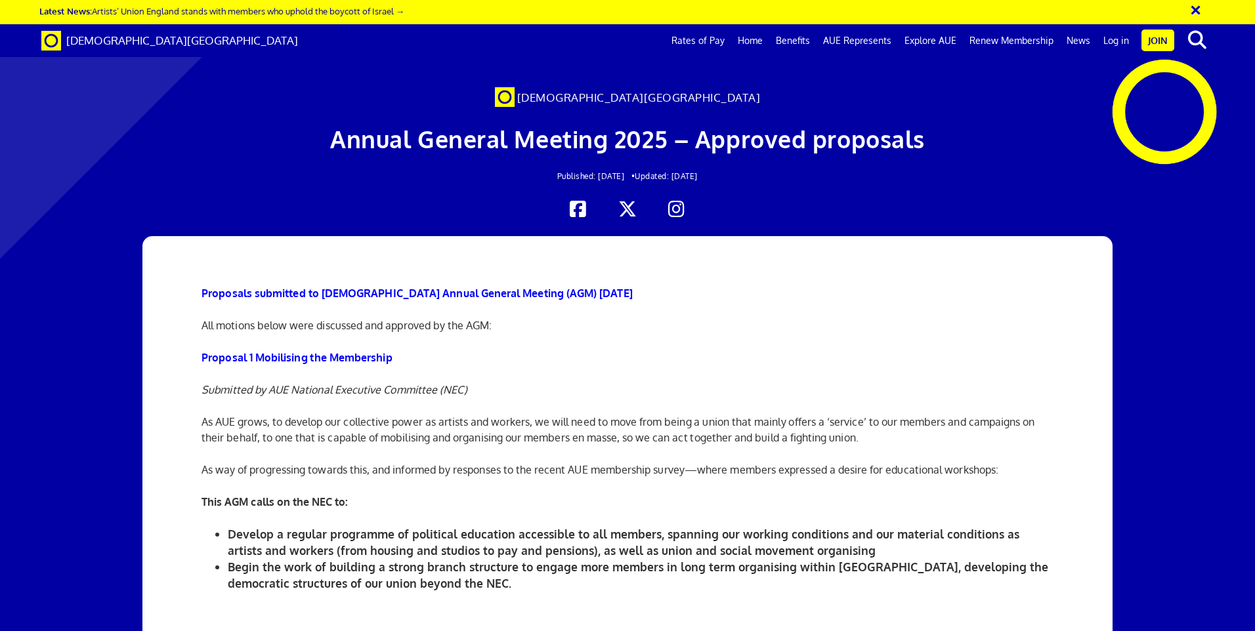
drag, startPoint x: 234, startPoint y: 359, endPoint x: 862, endPoint y: 389, distance: 629.5
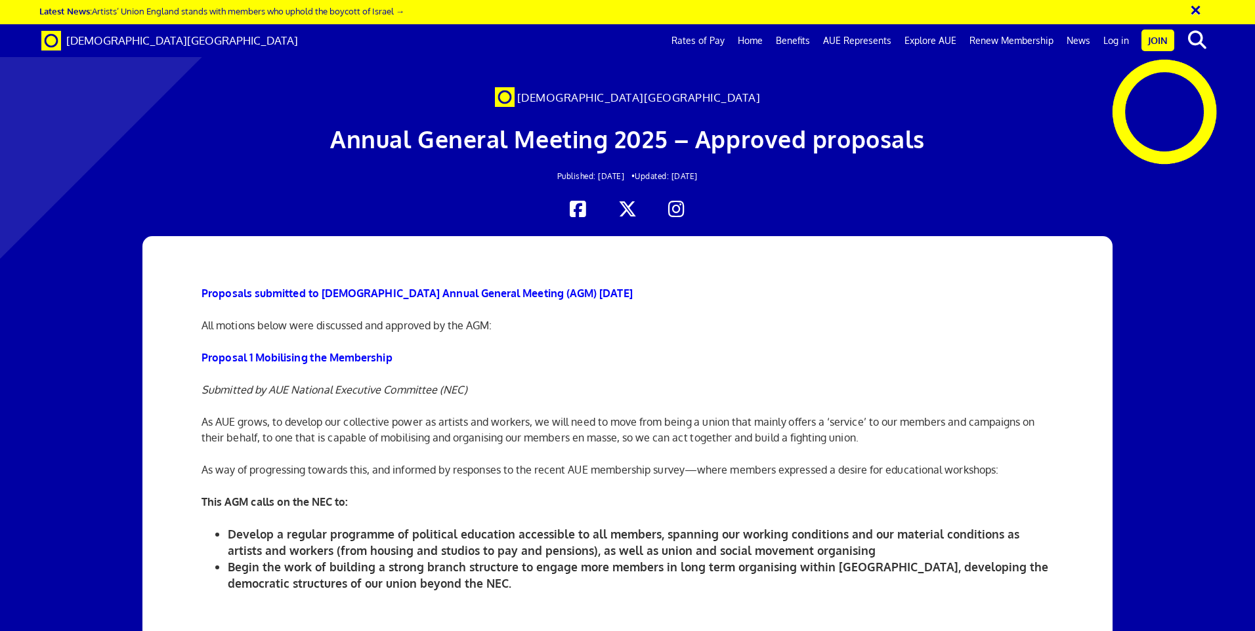
drag, startPoint x: 840, startPoint y: 373, endPoint x: 890, endPoint y: 396, distance: 55.8
drag, startPoint x: 890, startPoint y: 396, endPoint x: 882, endPoint y: 391, distance: 10.4
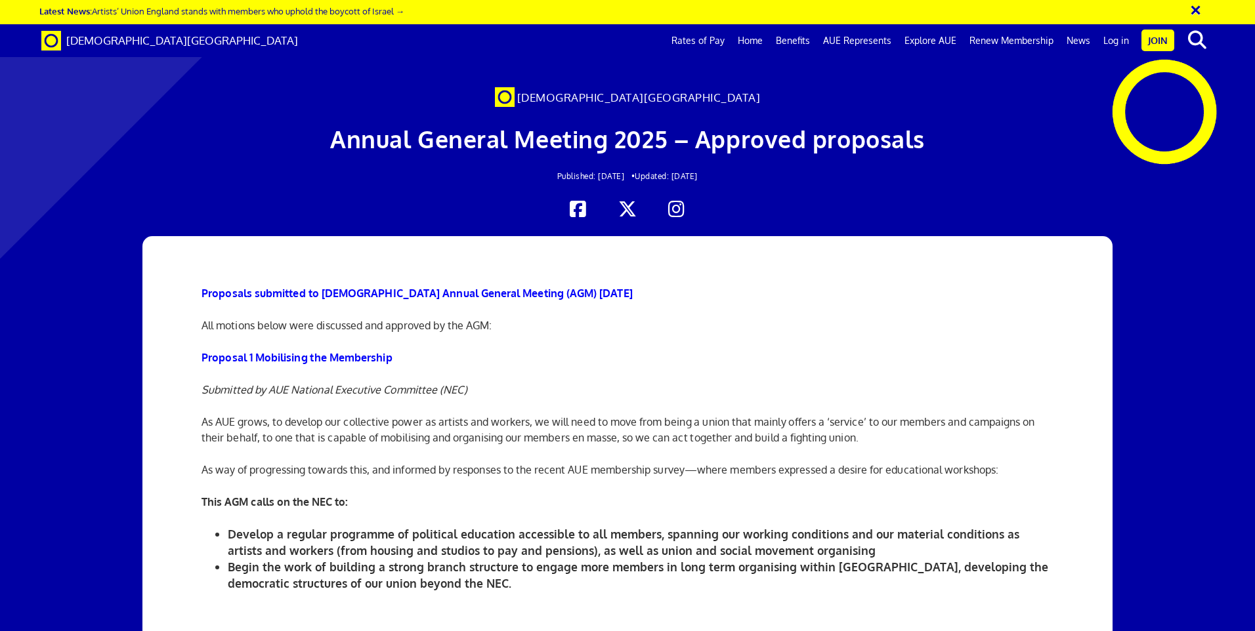
drag, startPoint x: 195, startPoint y: 360, endPoint x: 788, endPoint y: 387, distance: 593.3
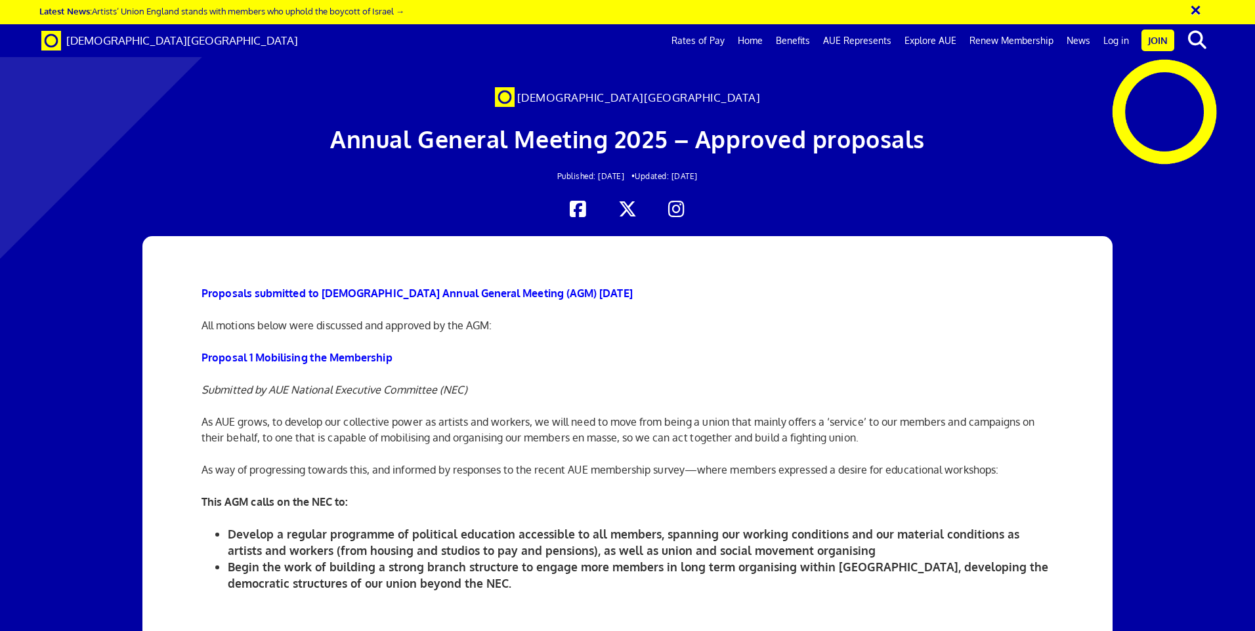
scroll to position [1562, 0]
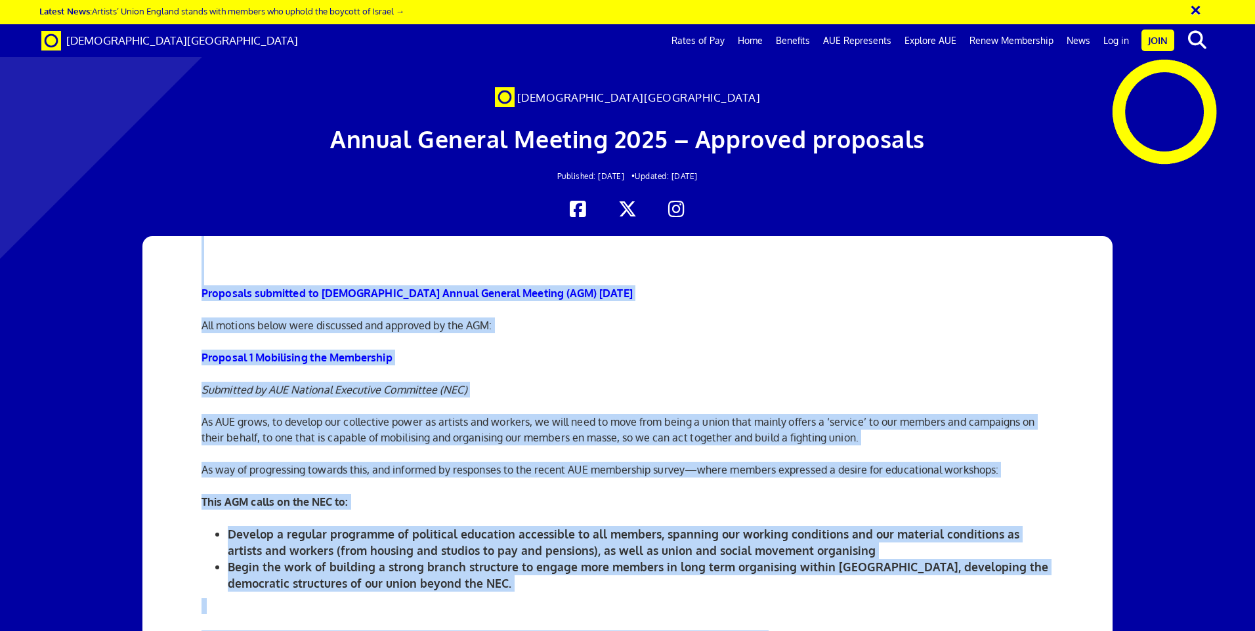
drag, startPoint x: 175, startPoint y: 282, endPoint x: 861, endPoint y: 319, distance: 686.3
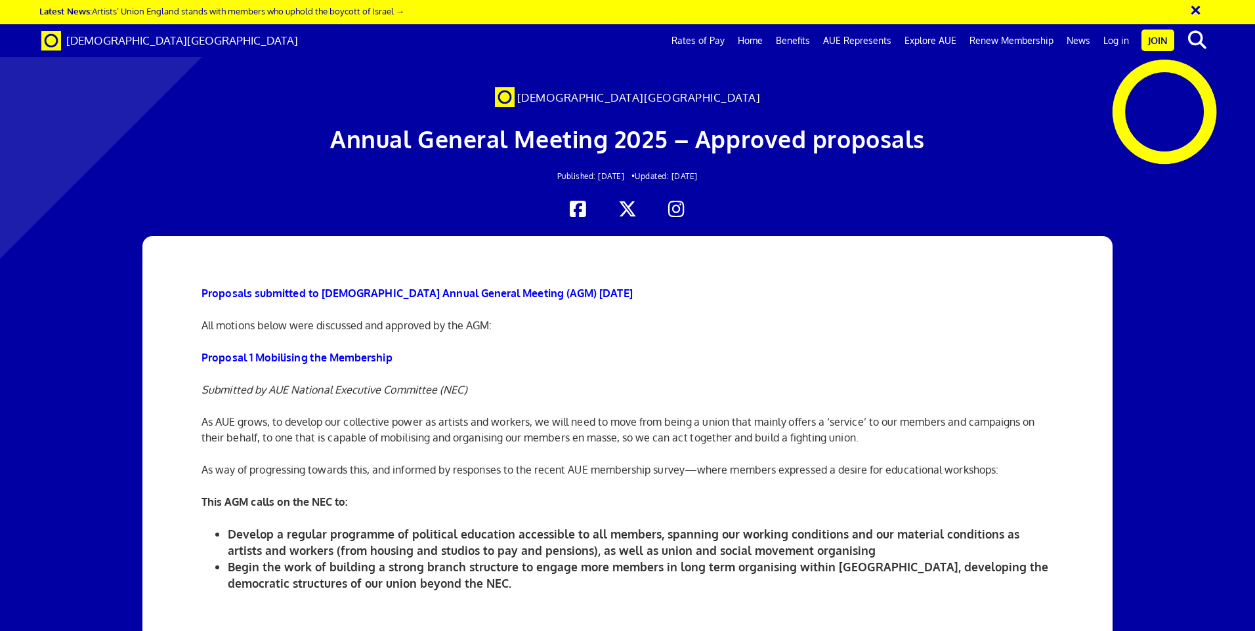
drag, startPoint x: 800, startPoint y: 326, endPoint x: 792, endPoint y: 326, distance: 8.5
drag, startPoint x: 207, startPoint y: 381, endPoint x: 436, endPoint y: 428, distance: 233.8
drag, startPoint x: 436, startPoint y: 428, endPoint x: 446, endPoint y: 426, distance: 10.0
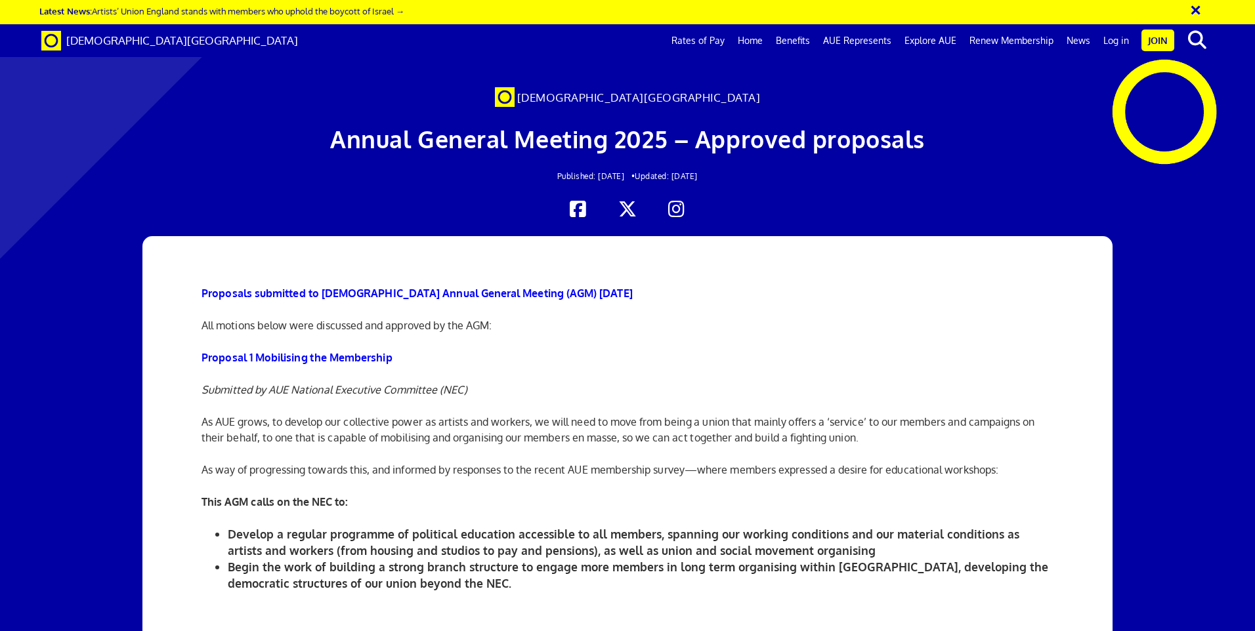
drag, startPoint x: 211, startPoint y: 392, endPoint x: 939, endPoint y: 388, distance: 728.6
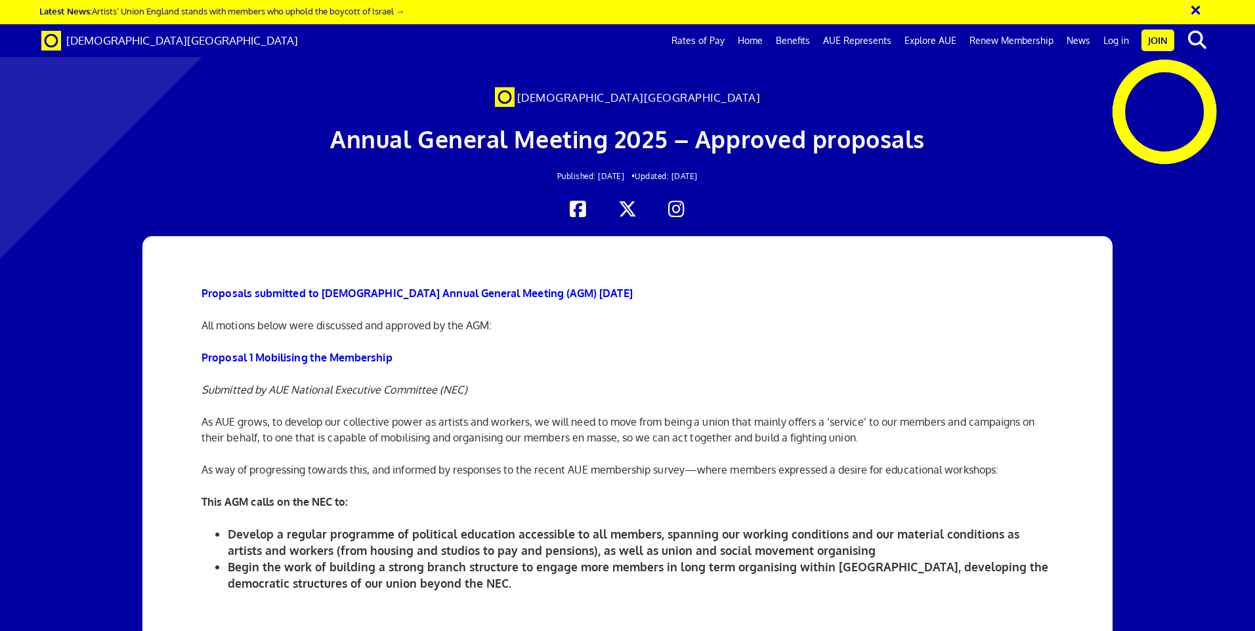
drag, startPoint x: 229, startPoint y: 474, endPoint x: 678, endPoint y: 553, distance: 455.8
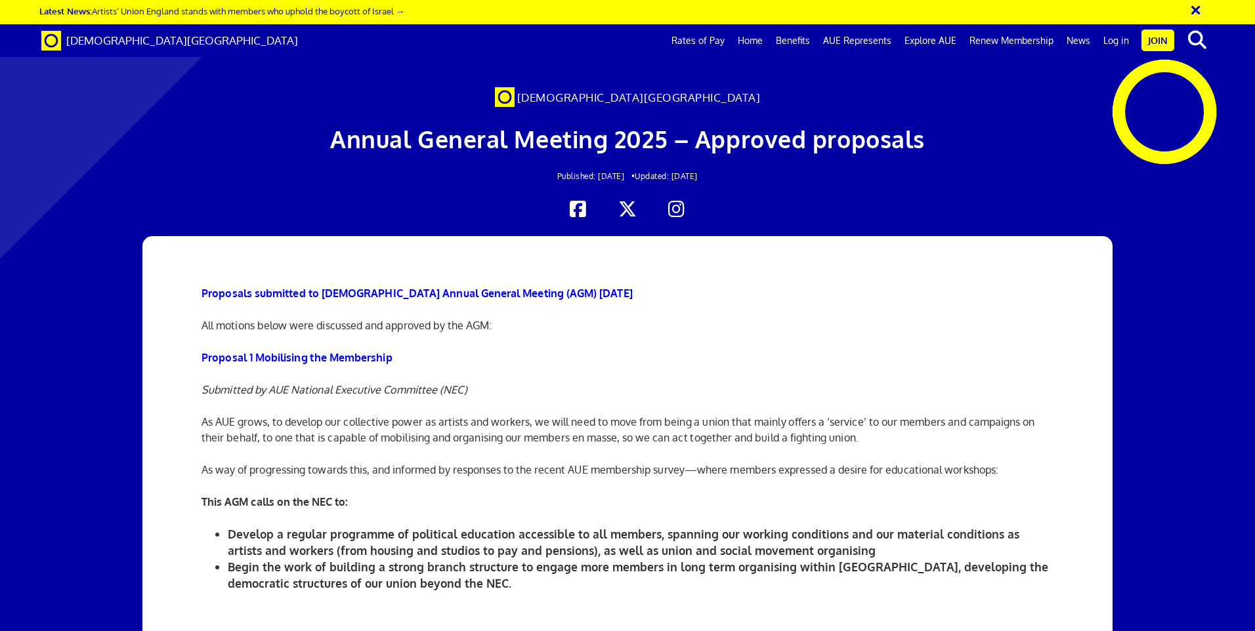
drag, startPoint x: 221, startPoint y: 368, endPoint x: 558, endPoint y: 400, distance: 338.8
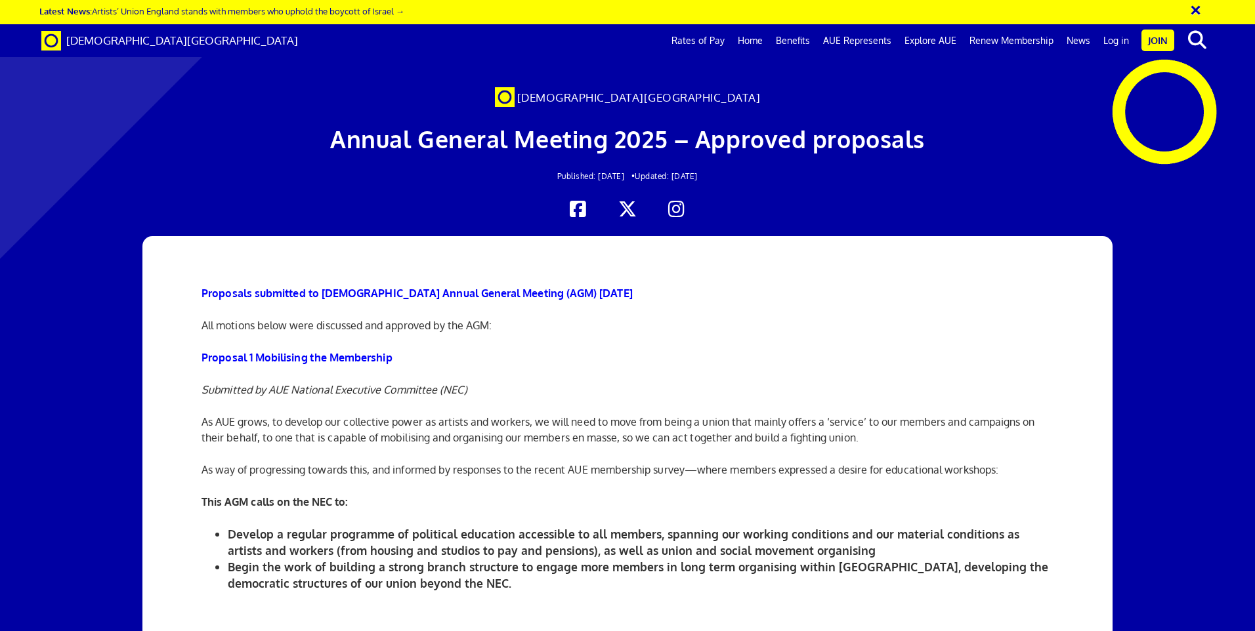
drag, startPoint x: 603, startPoint y: 412, endPoint x: 209, endPoint y: 367, distance: 395.7
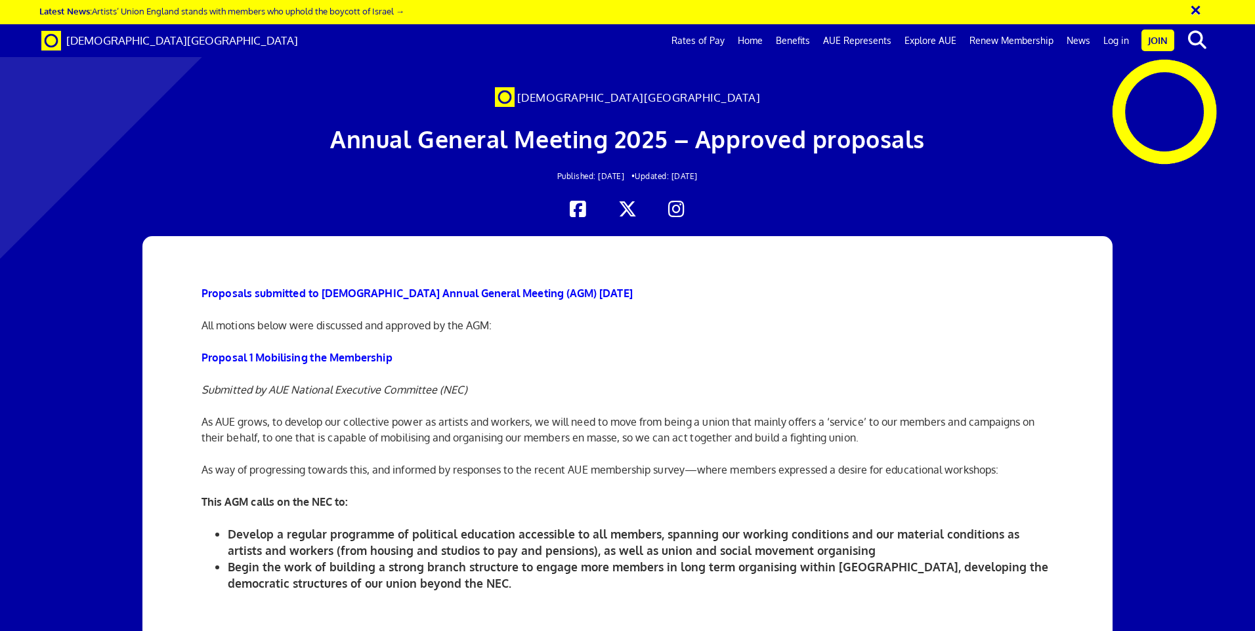
drag, startPoint x: 446, startPoint y: 396, endPoint x: 228, endPoint y: 379, distance: 219.2
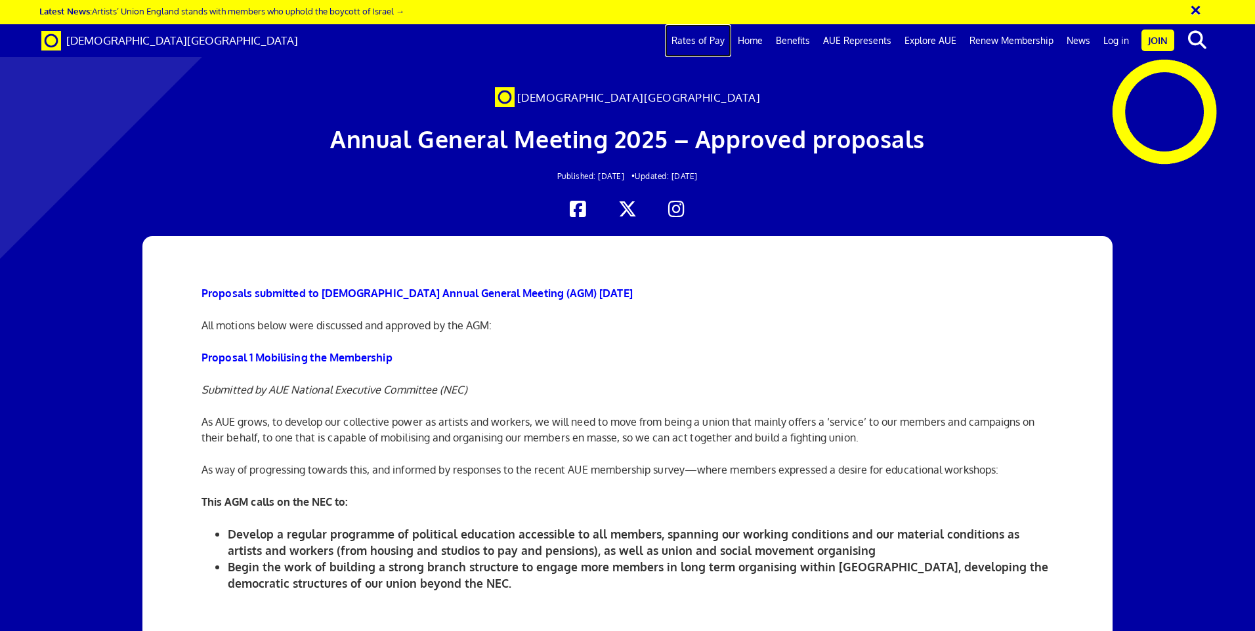
click at [722, 40] on link "Rates of Pay" at bounding box center [698, 40] width 66 height 33
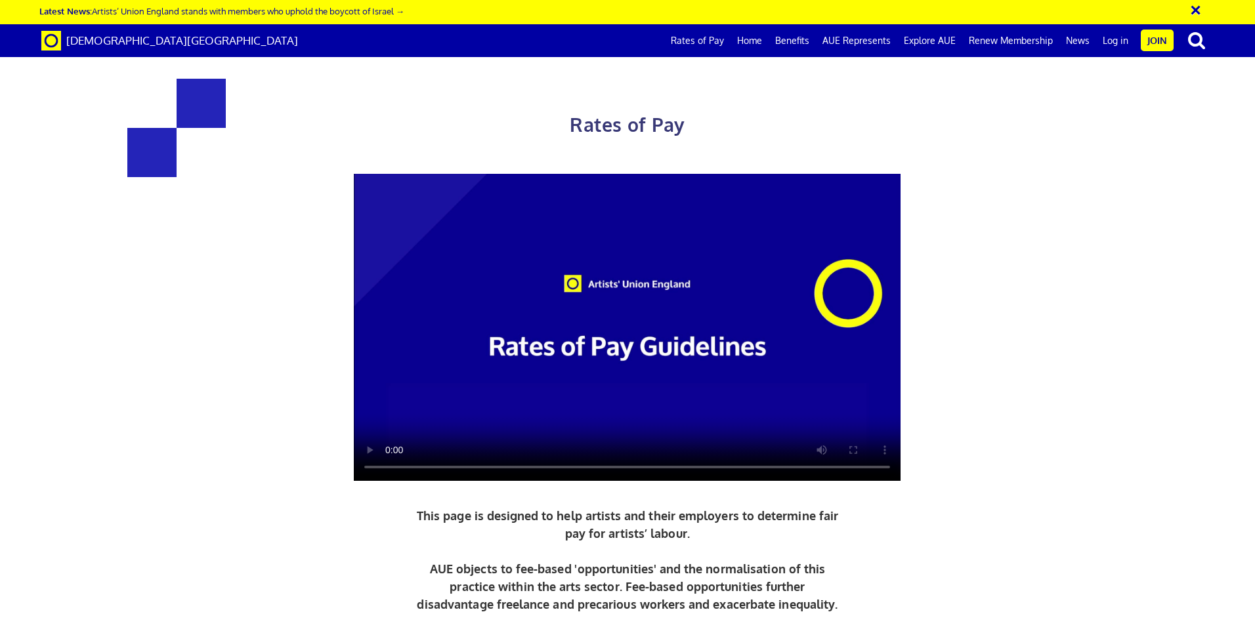
scroll to position [0, 20]
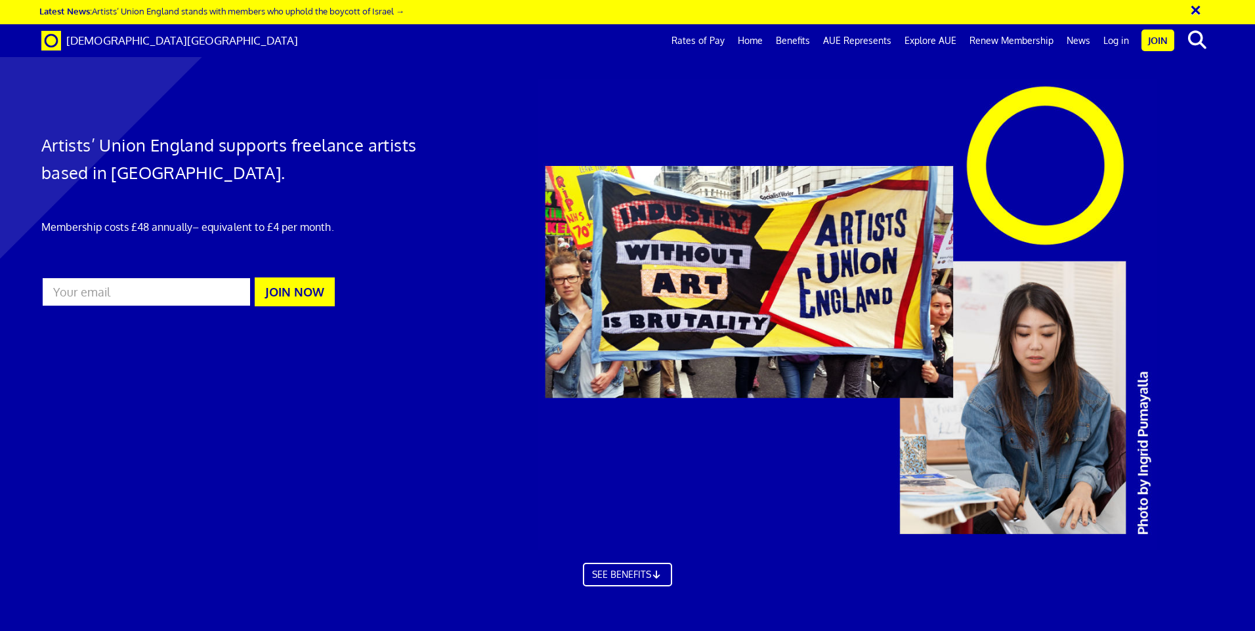
scroll to position [0, 20]
click at [783, 41] on link "Benefits" at bounding box center [792, 40] width 47 height 33
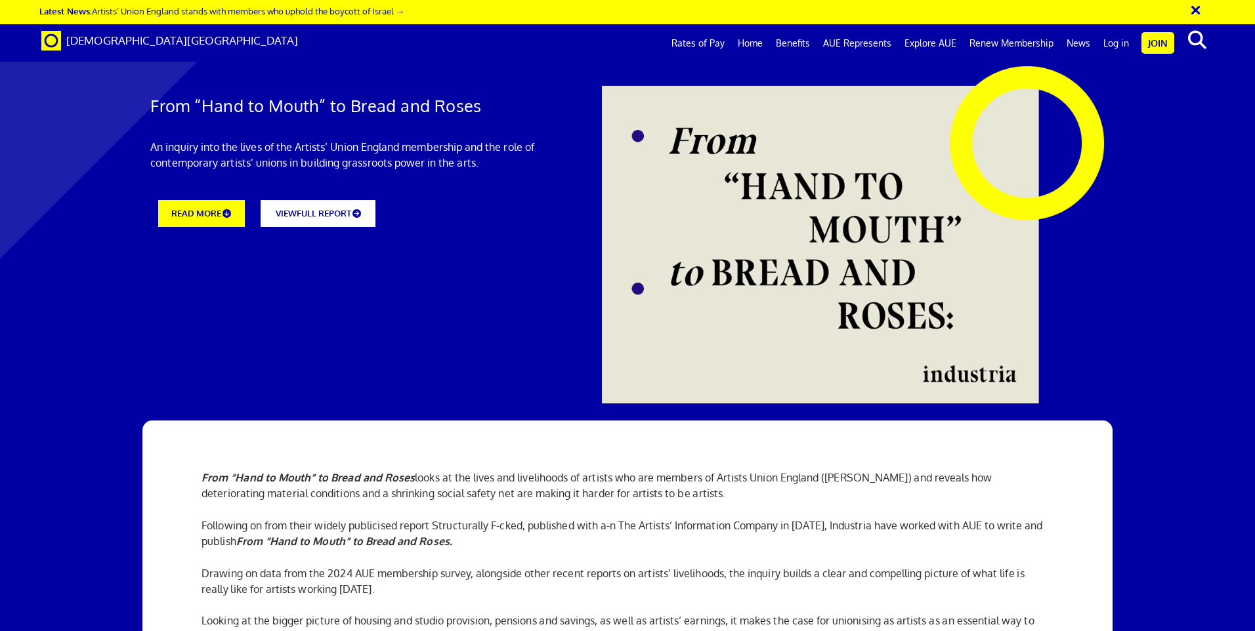
scroll to position [66, 0]
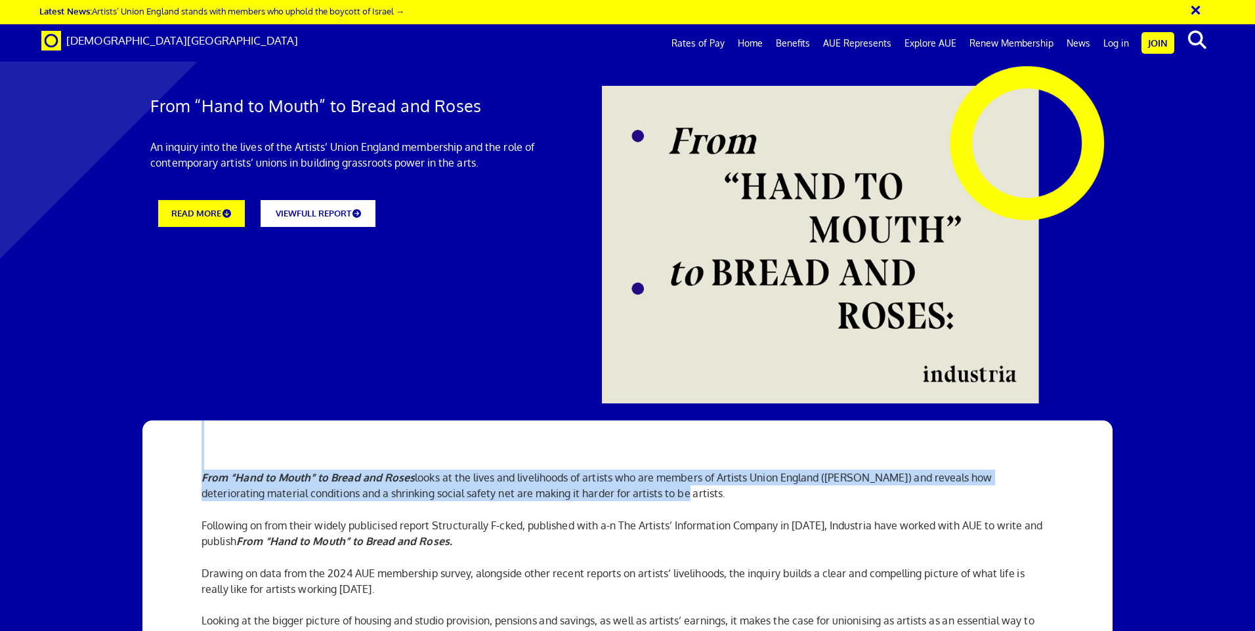
drag, startPoint x: 183, startPoint y: 409, endPoint x: 716, endPoint y: 415, distance: 533.0
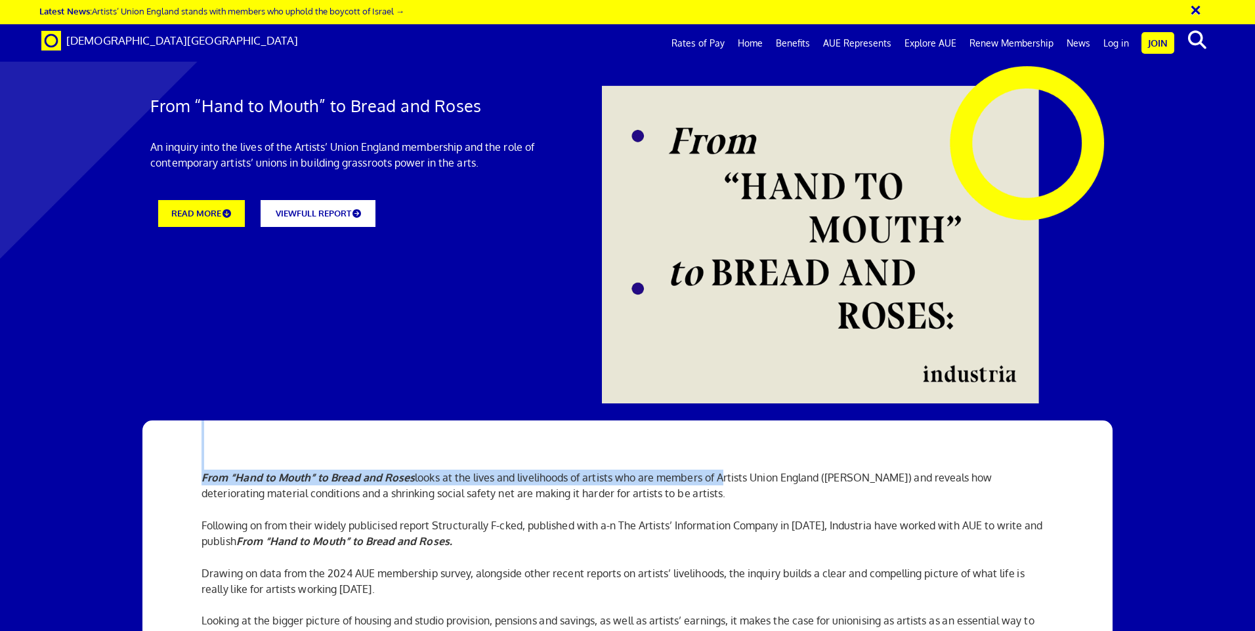
click at [716, 470] on p "From “Hand to Mouth” to Bread and Roses looks at the lives and livelihoods of a…" at bounding box center [628, 486] width 852 height 32
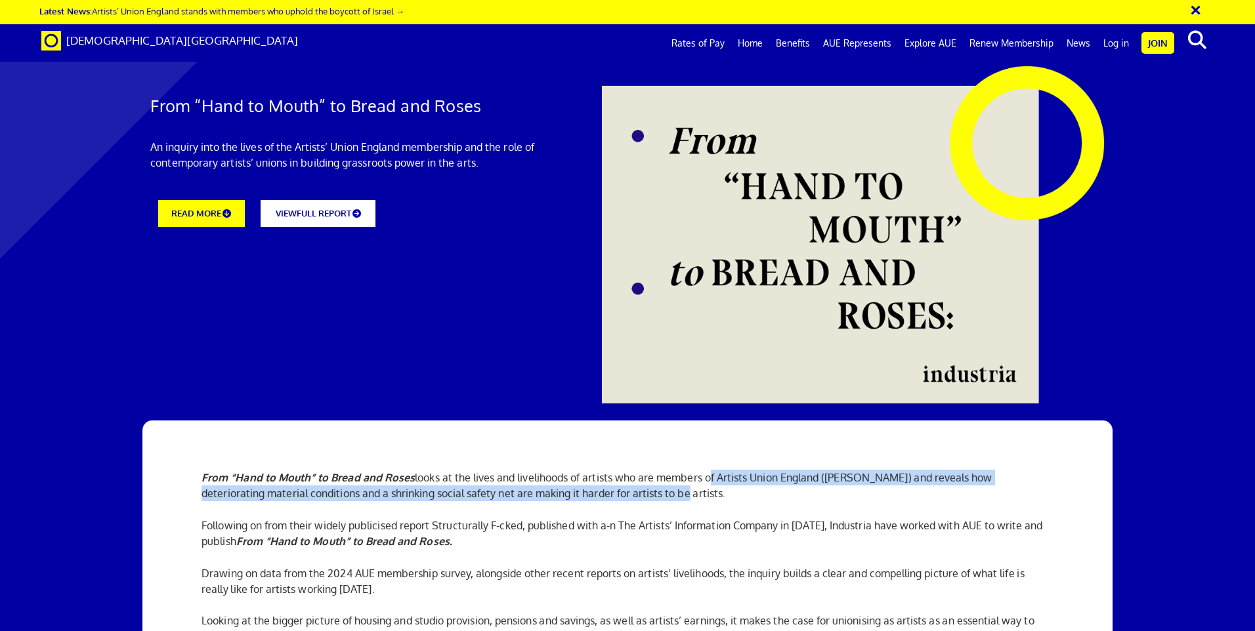
drag, startPoint x: 748, startPoint y: 414, endPoint x: 857, endPoint y: 423, distance: 110.0
click at [857, 470] on p "From “Hand to Mouth” to Bread and Roses looks at the lives and livelihoods of a…" at bounding box center [628, 486] width 852 height 32
click at [858, 470] on p "From “Hand to Mouth” to Bread and Roses looks at the lives and livelihoods of a…" at bounding box center [628, 486] width 852 height 32
click at [848, 470] on p "From “Hand to Mouth” to Bread and Roses looks at the lives and livelihoods of a…" at bounding box center [628, 486] width 852 height 32
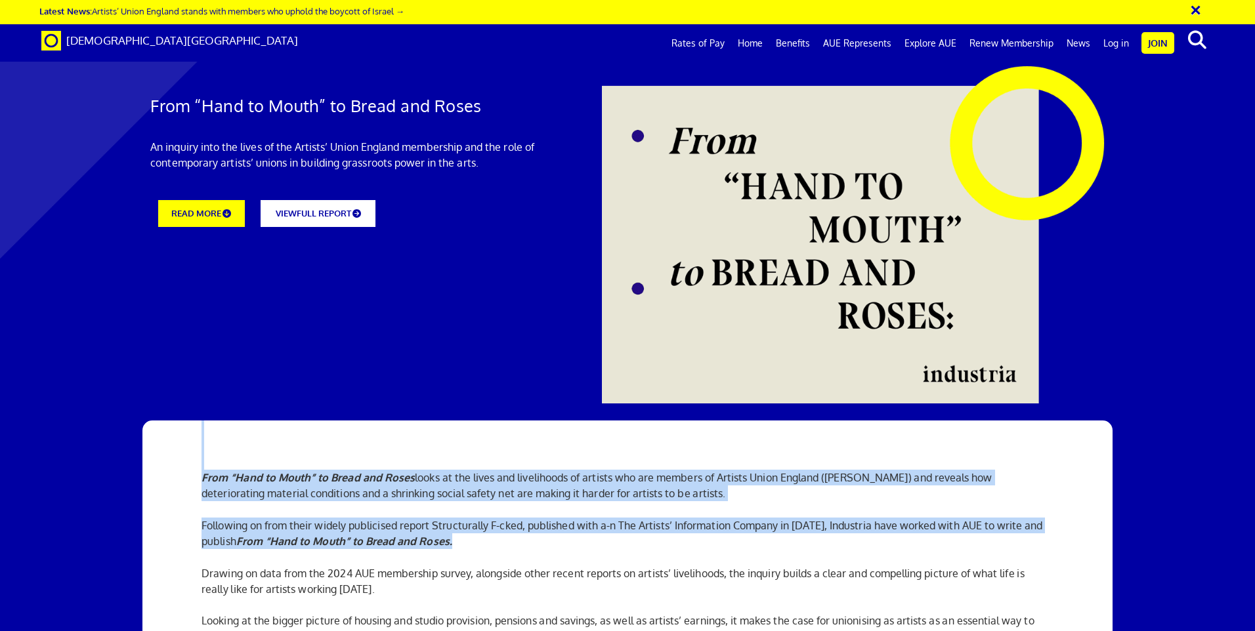
drag, startPoint x: 193, startPoint y: 412, endPoint x: 464, endPoint y: 480, distance: 279.4
click at [464, 518] on p "Following on from their widely publicised report Structurally F-cked, published…" at bounding box center [628, 534] width 852 height 32
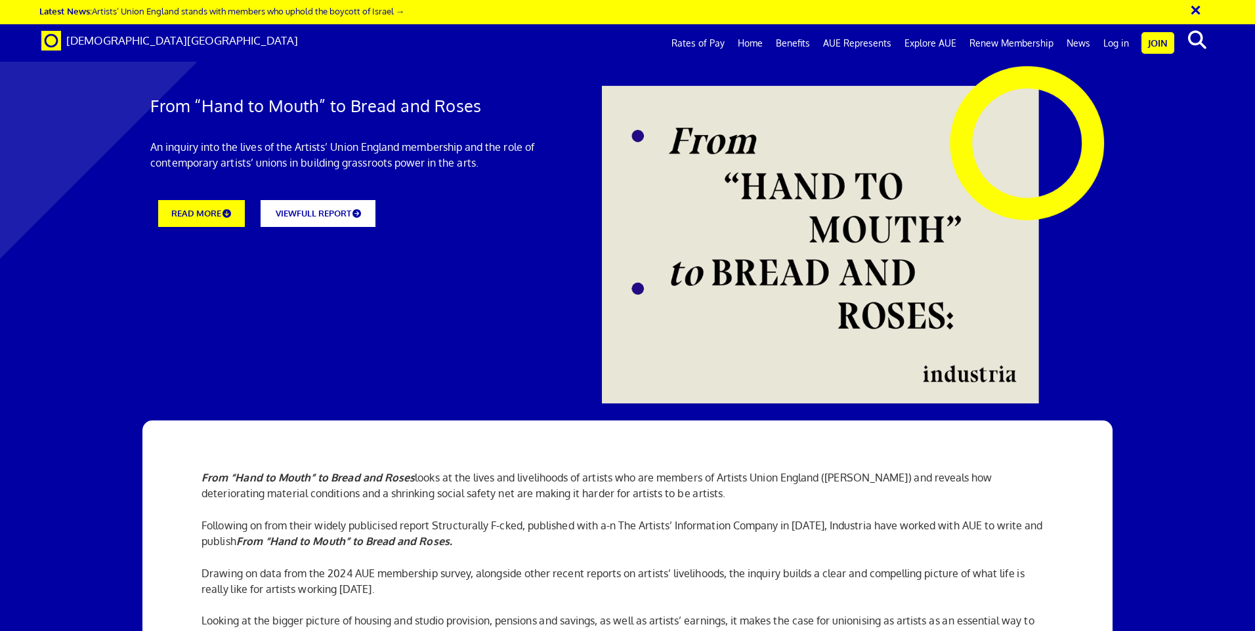
scroll to position [263, 0]
click at [589, 566] on p "Drawing on data from the 2024 AUE membership survey, alongside other recent rep…" at bounding box center [628, 605] width 852 height 79
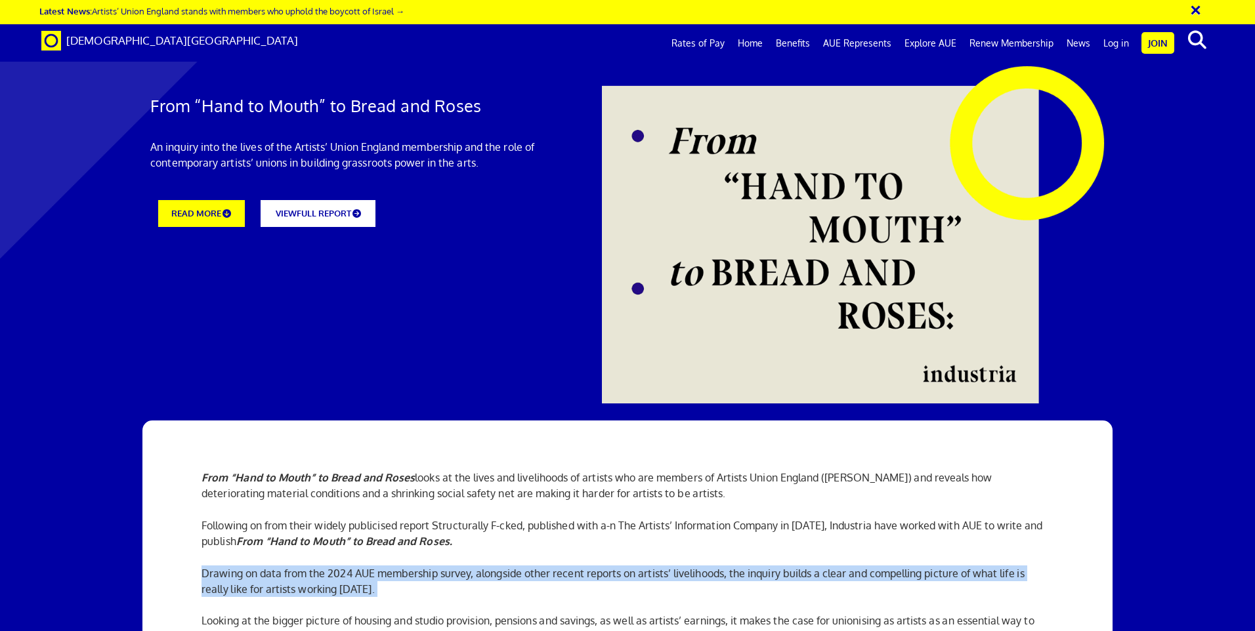
drag, startPoint x: 238, startPoint y: 307, endPoint x: 718, endPoint y: 345, distance: 482.0
drag, startPoint x: 718, startPoint y: 345, endPoint x: 702, endPoint y: 351, distance: 16.6
click at [704, 566] on p "Drawing on data from the 2024 AUE membership survey, alongside other recent rep…" at bounding box center [628, 605] width 852 height 79
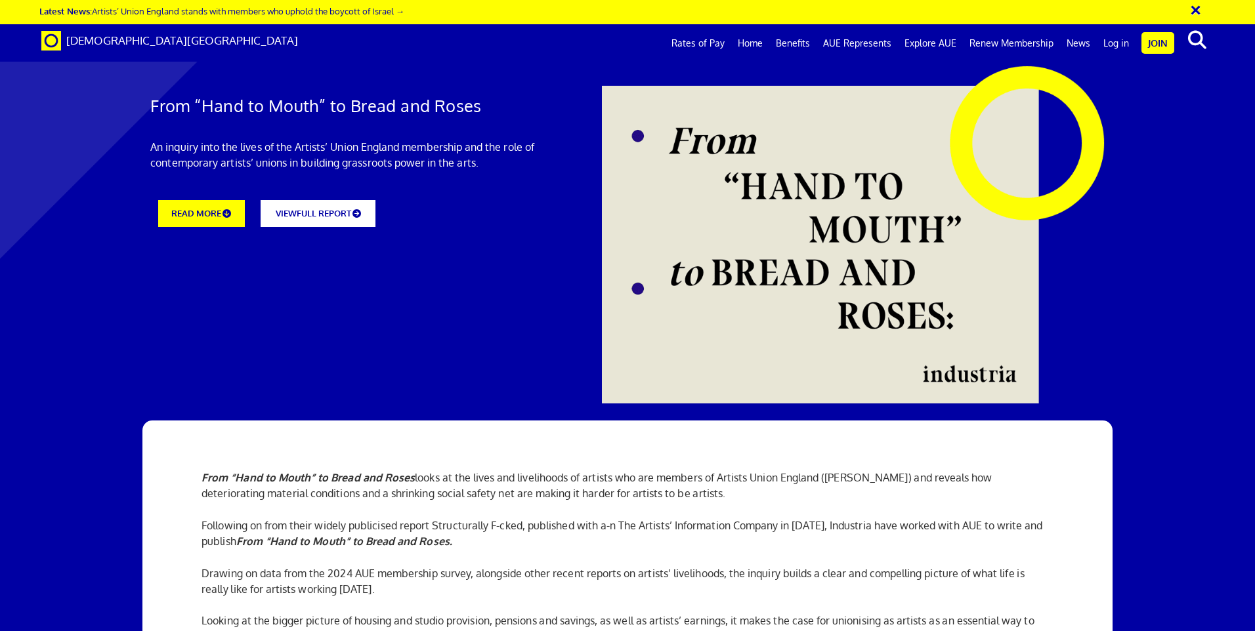
drag, startPoint x: 454, startPoint y: 328, endPoint x: 619, endPoint y: 326, distance: 164.8
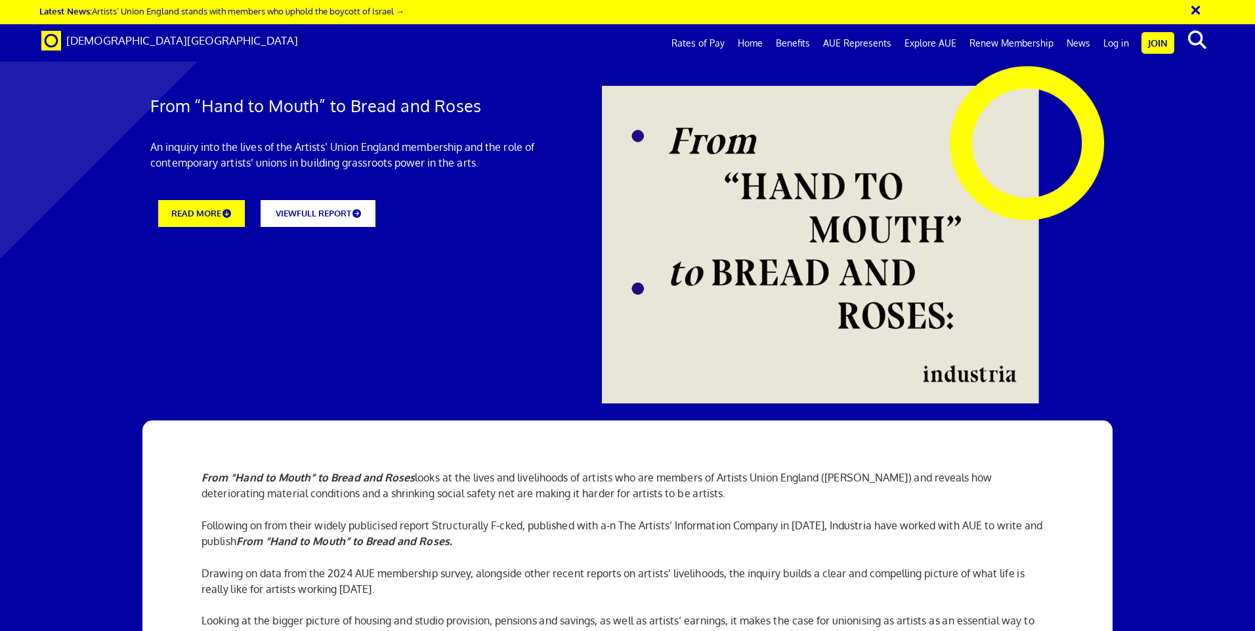
scroll to position [420, 0]
drag, startPoint x: 211, startPoint y: 367, endPoint x: 325, endPoint y: 397, distance: 118.1
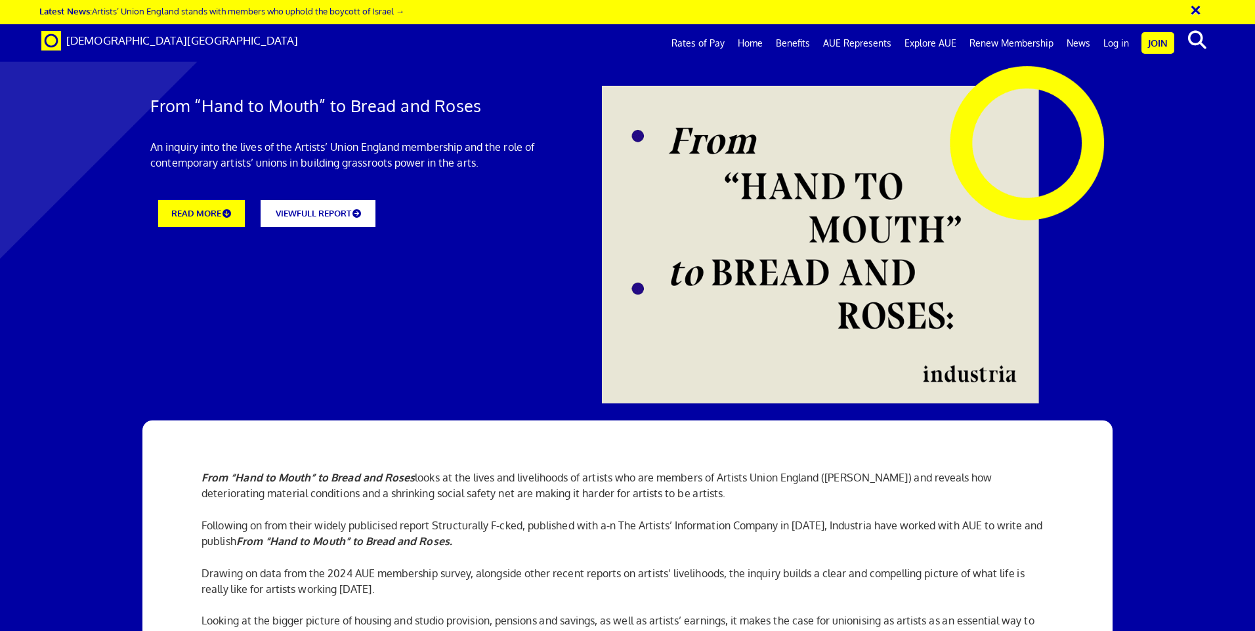
drag, startPoint x: 239, startPoint y: 414, endPoint x: 475, endPoint y: 436, distance: 237.4
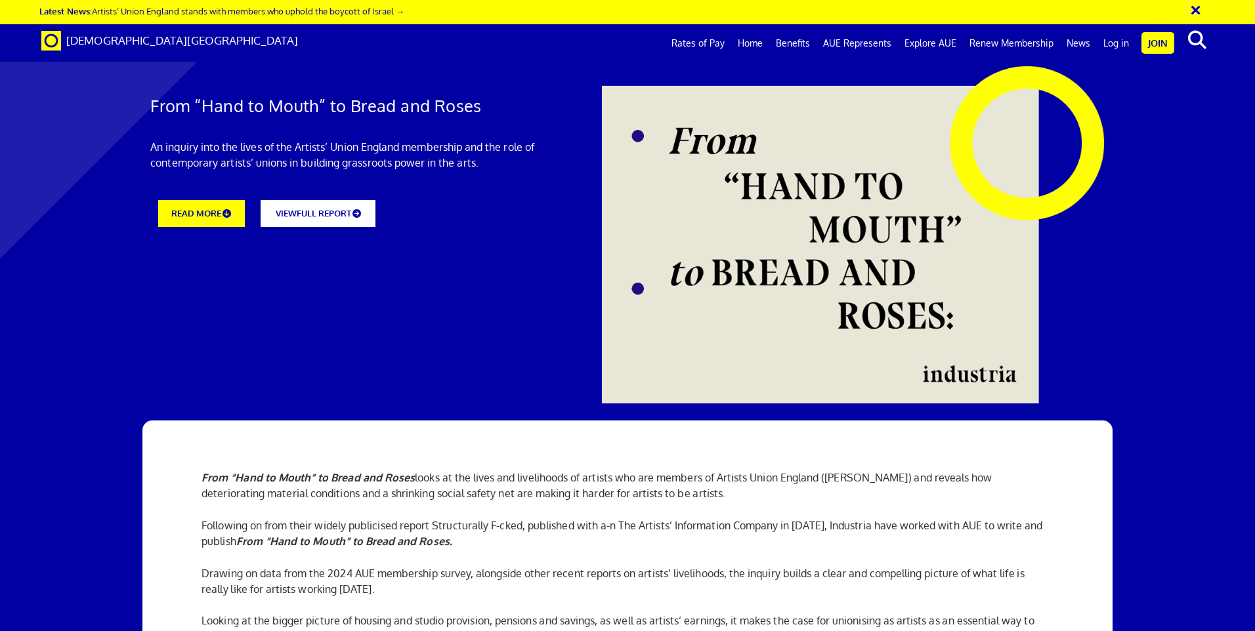
drag, startPoint x: 216, startPoint y: 471, endPoint x: 912, endPoint y: 478, distance: 696.5
drag, startPoint x: 912, startPoint y: 478, endPoint x: 920, endPoint y: 477, distance: 7.9
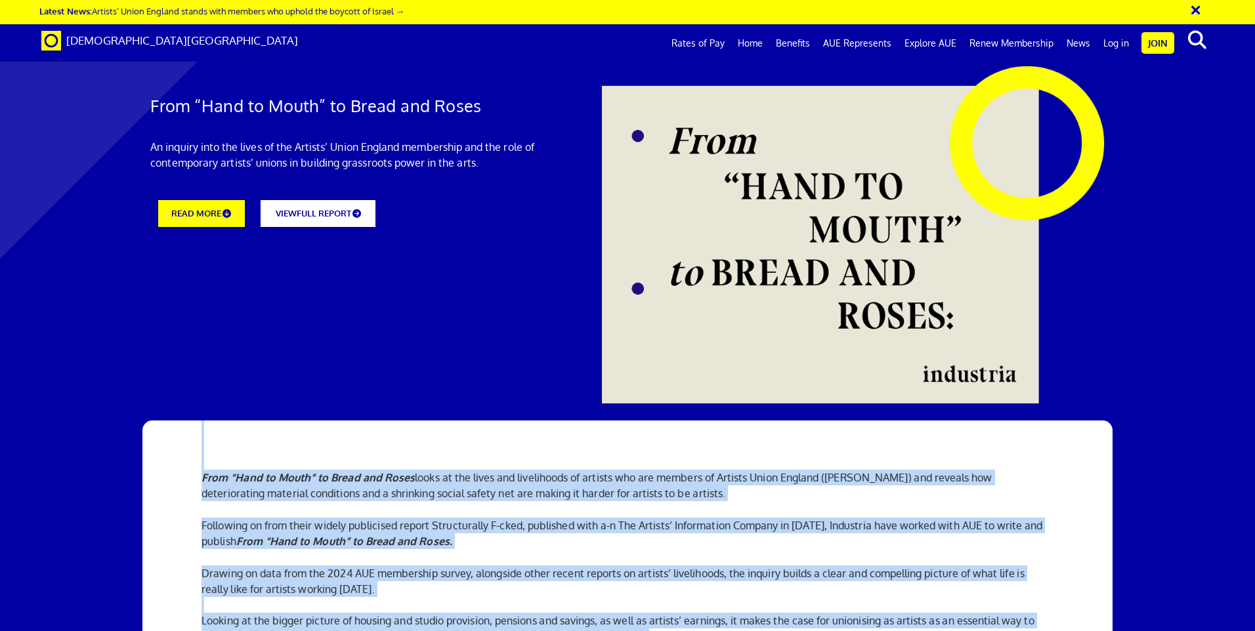
drag, startPoint x: 348, startPoint y: 505, endPoint x: 717, endPoint y: 560, distance: 373.6
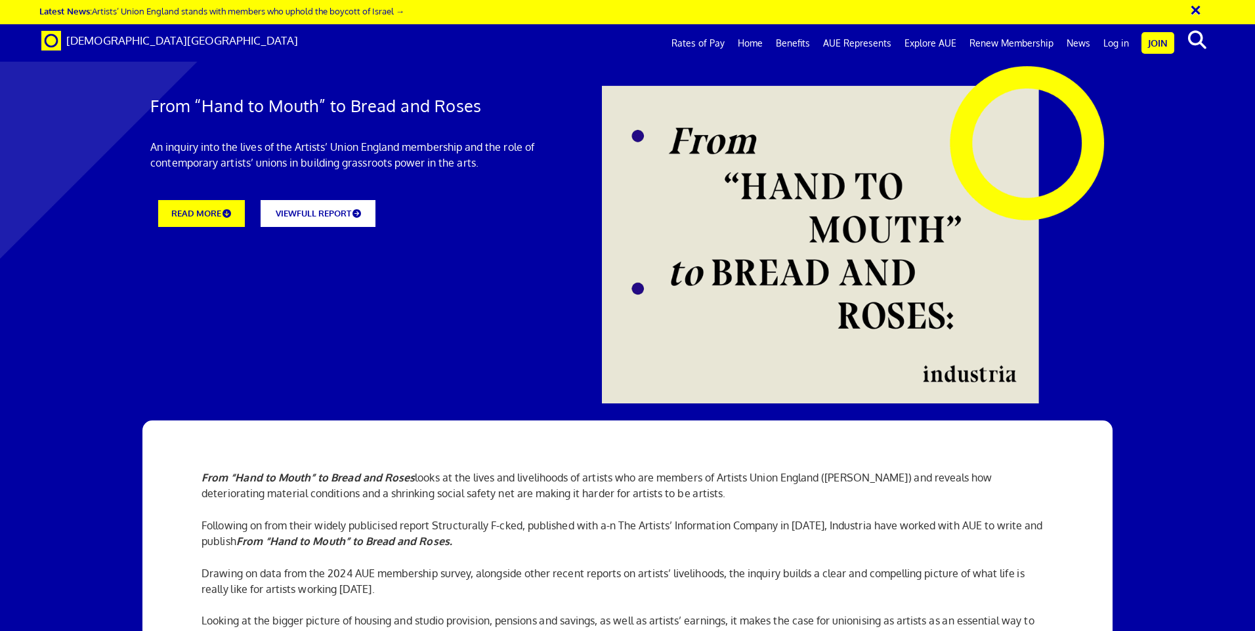
drag, startPoint x: 411, startPoint y: 496, endPoint x: 1034, endPoint y: 509, distance: 623.0
